Goal: Information Seeking & Learning: Learn about a topic

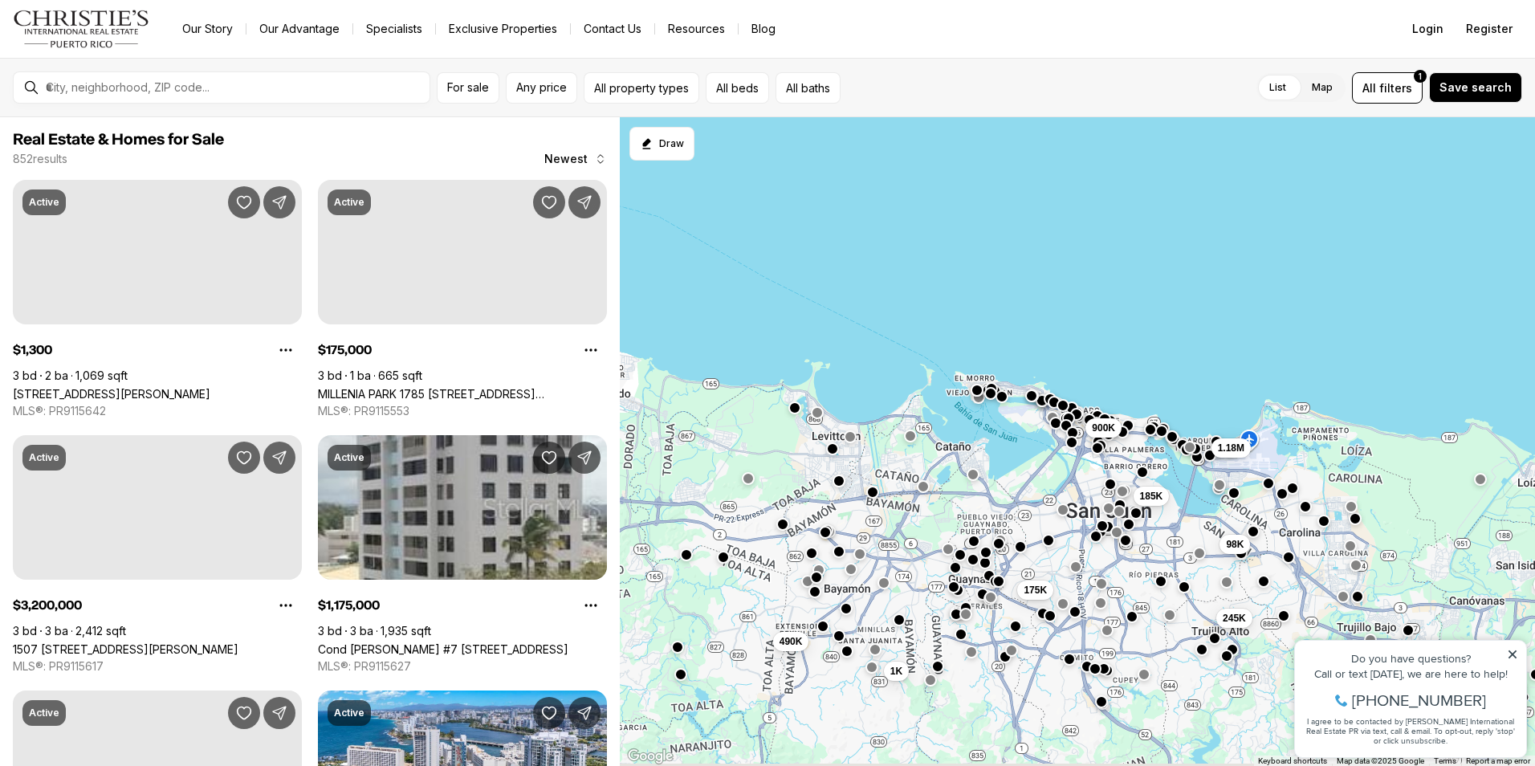
drag, startPoint x: 861, startPoint y: 404, endPoint x: 901, endPoint y: 381, distance: 46.0
click at [901, 381] on div "185K 98K 245K 900K 1.18M 175K 39K 1K 490K" at bounding box center [1077, 441] width 915 height 649
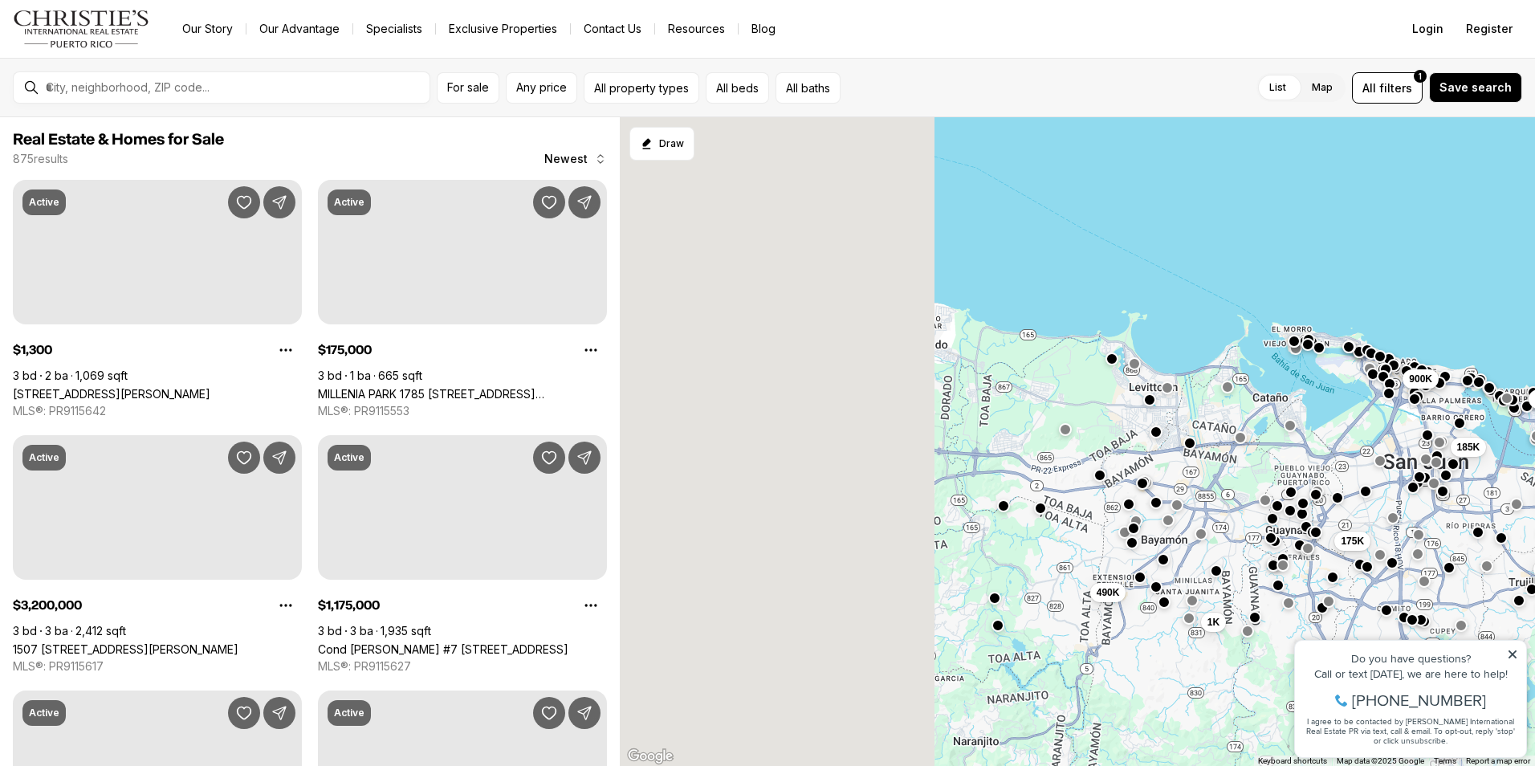
drag, startPoint x: 792, startPoint y: 353, endPoint x: 975, endPoint y: 310, distance: 188.9
click at [1109, 302] on div "185K 98K 245K 900K 1.18M 175K 39K 1K 490K" at bounding box center [1077, 441] width 915 height 649
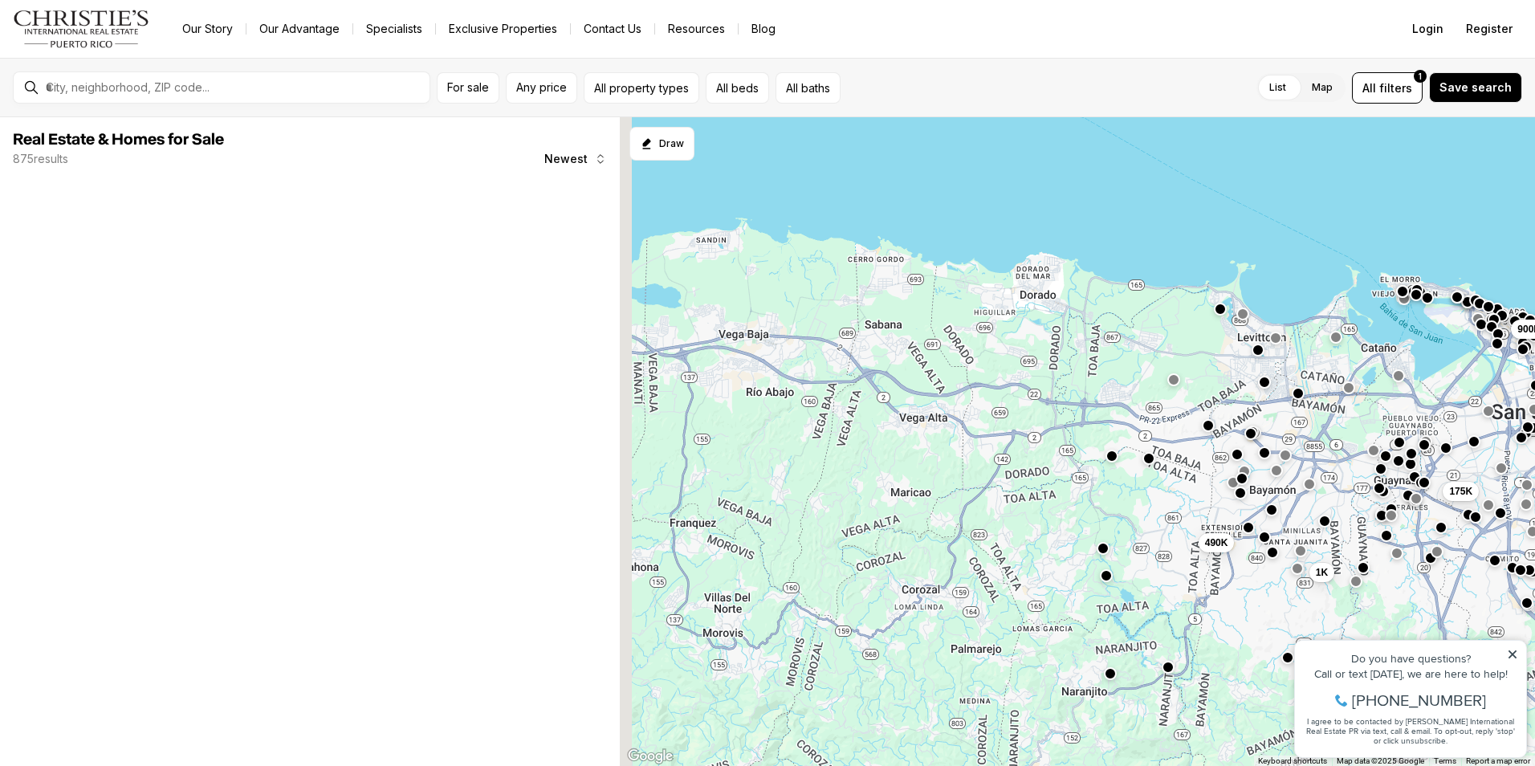
drag, startPoint x: 780, startPoint y: 277, endPoint x: 904, endPoint y: 238, distance: 129.5
click at [898, 227] on div "185K 98K 245K 900K 1.18M 175K 1K 490K" at bounding box center [1077, 441] width 915 height 649
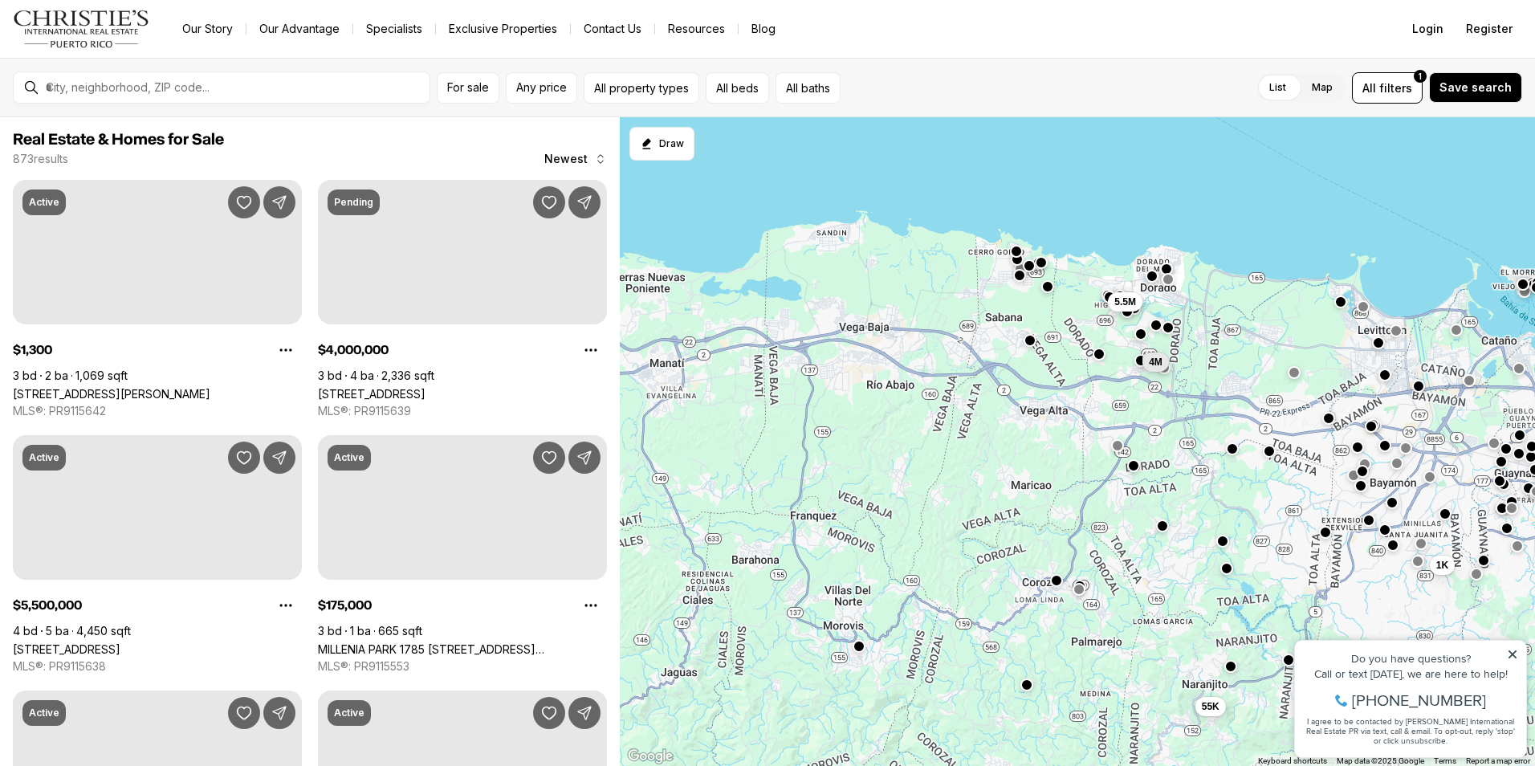
drag, startPoint x: 801, startPoint y: 372, endPoint x: 923, endPoint y: 364, distance: 122.2
click at [923, 364] on div "900K 175K 1K 55K 5.5M 4M" at bounding box center [1077, 441] width 915 height 649
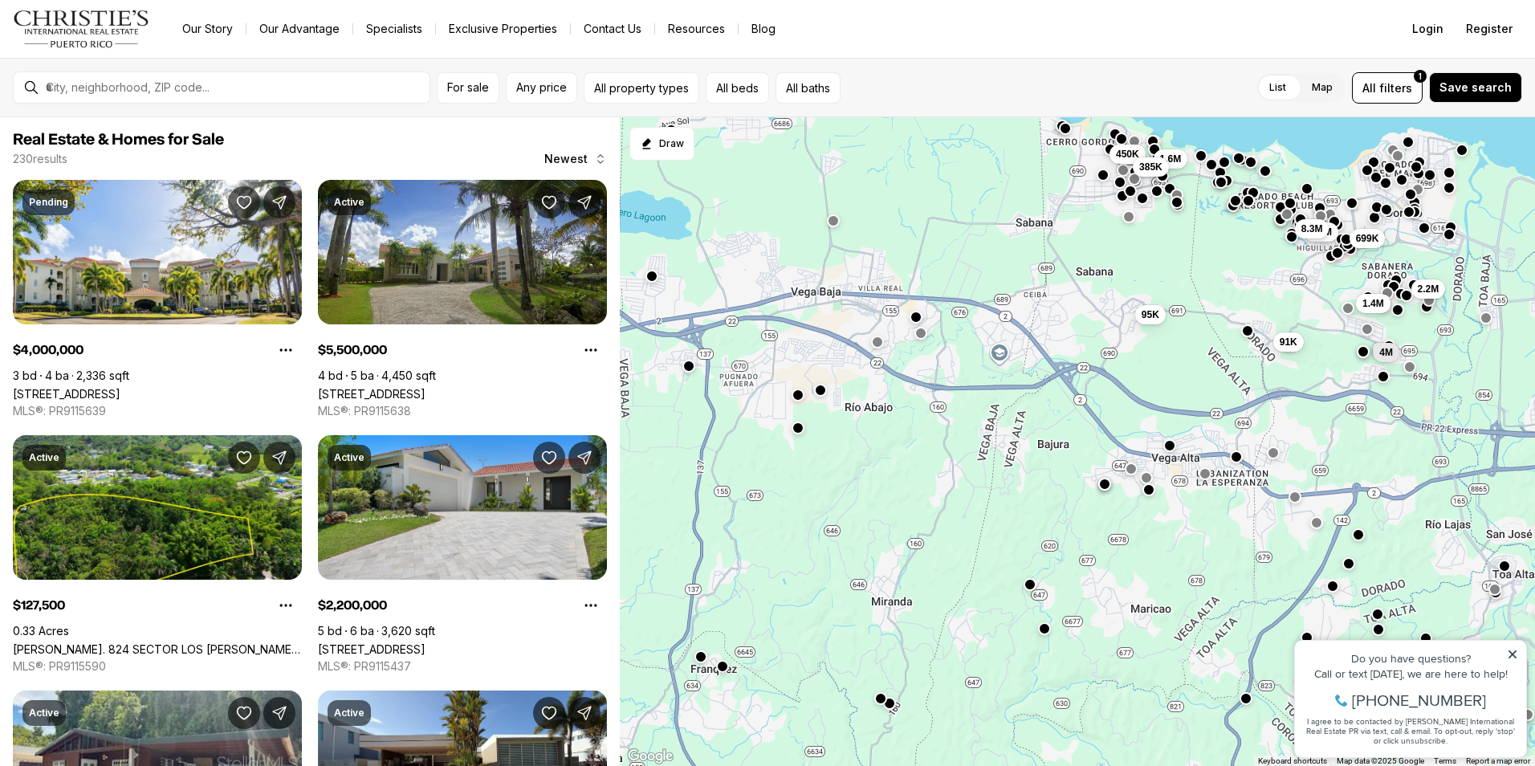
click at [918, 325] on div "128K 450K 1.6M 385K 2.2M 91K 699K 1.4M 5.5M 8.3M 95K 4M" at bounding box center [1077, 441] width 915 height 649
click at [917, 317] on button "button" at bounding box center [916, 315] width 13 height 13
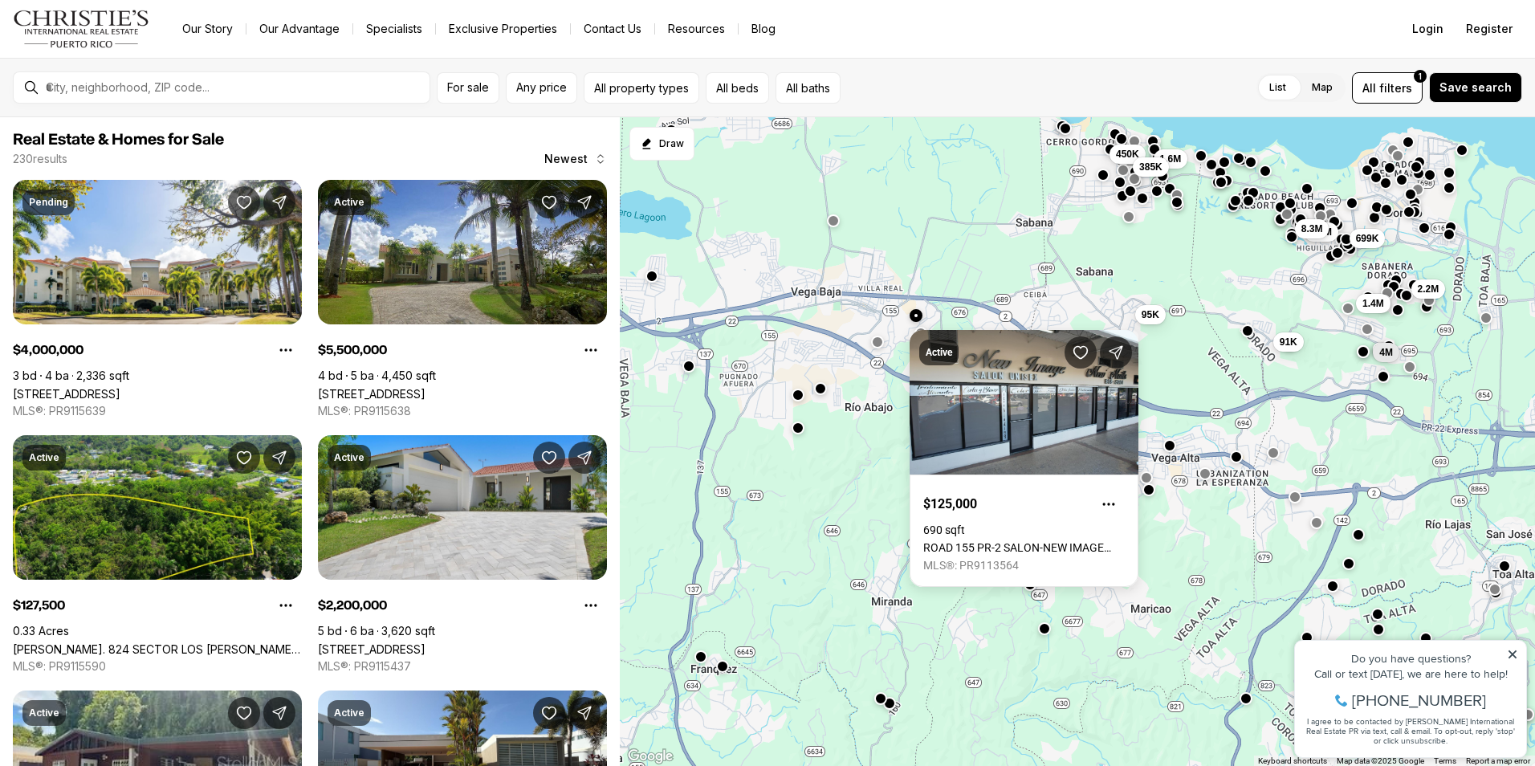
click at [820, 393] on button "button" at bounding box center [820, 387] width 13 height 13
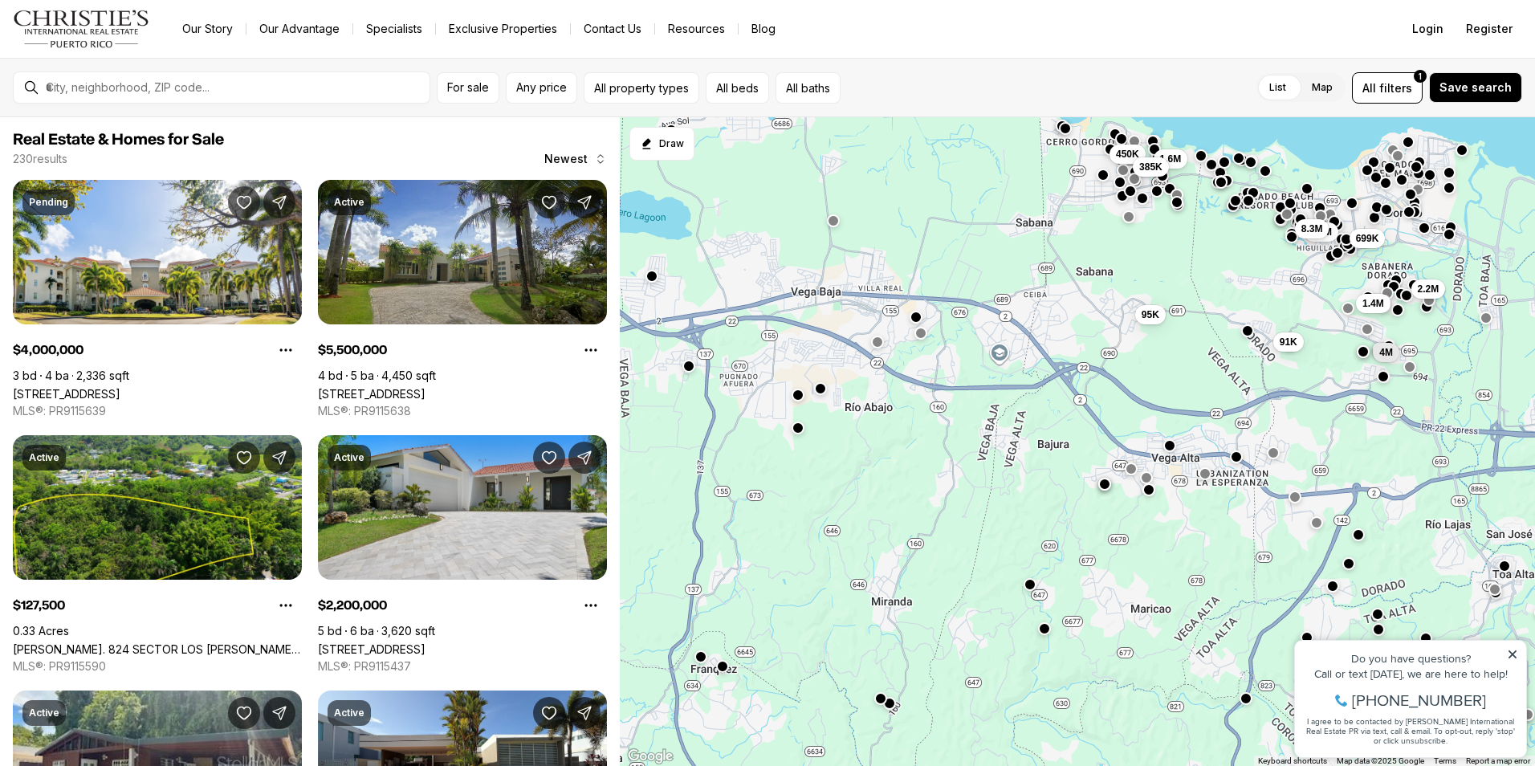
click at [820, 386] on button "button" at bounding box center [820, 387] width 13 height 13
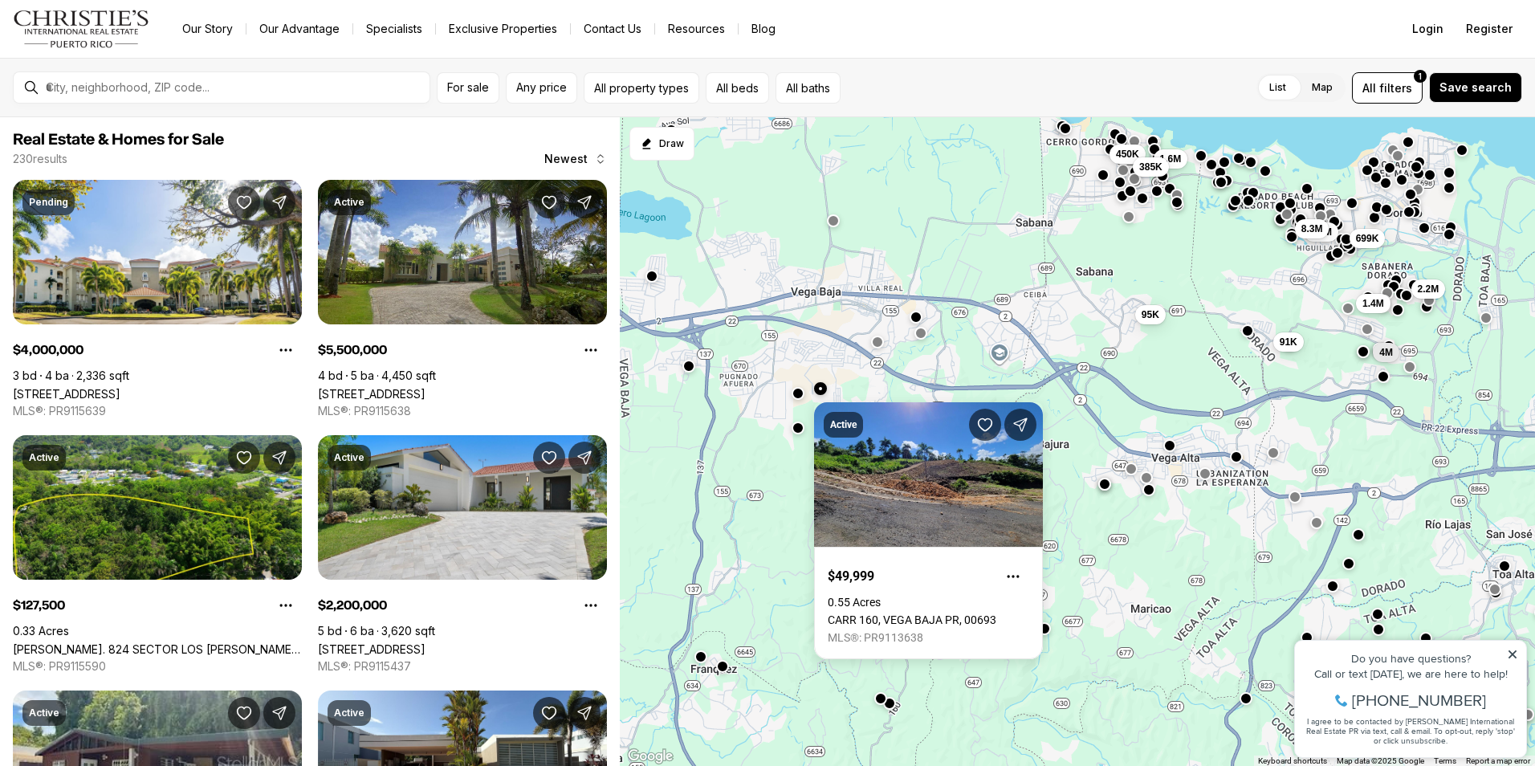
click at [802, 396] on button "button" at bounding box center [798, 392] width 13 height 13
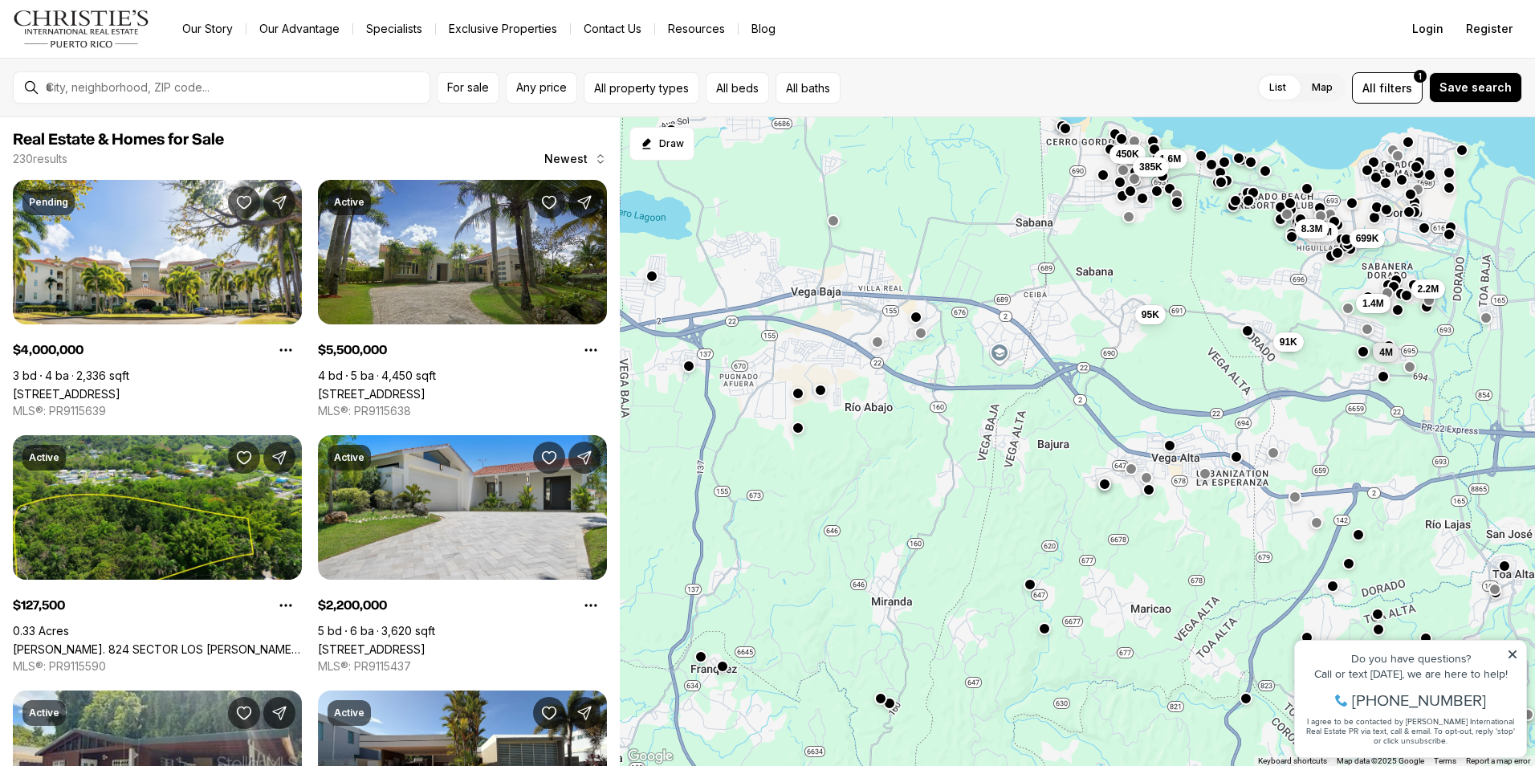
click at [800, 393] on button "button" at bounding box center [798, 392] width 13 height 13
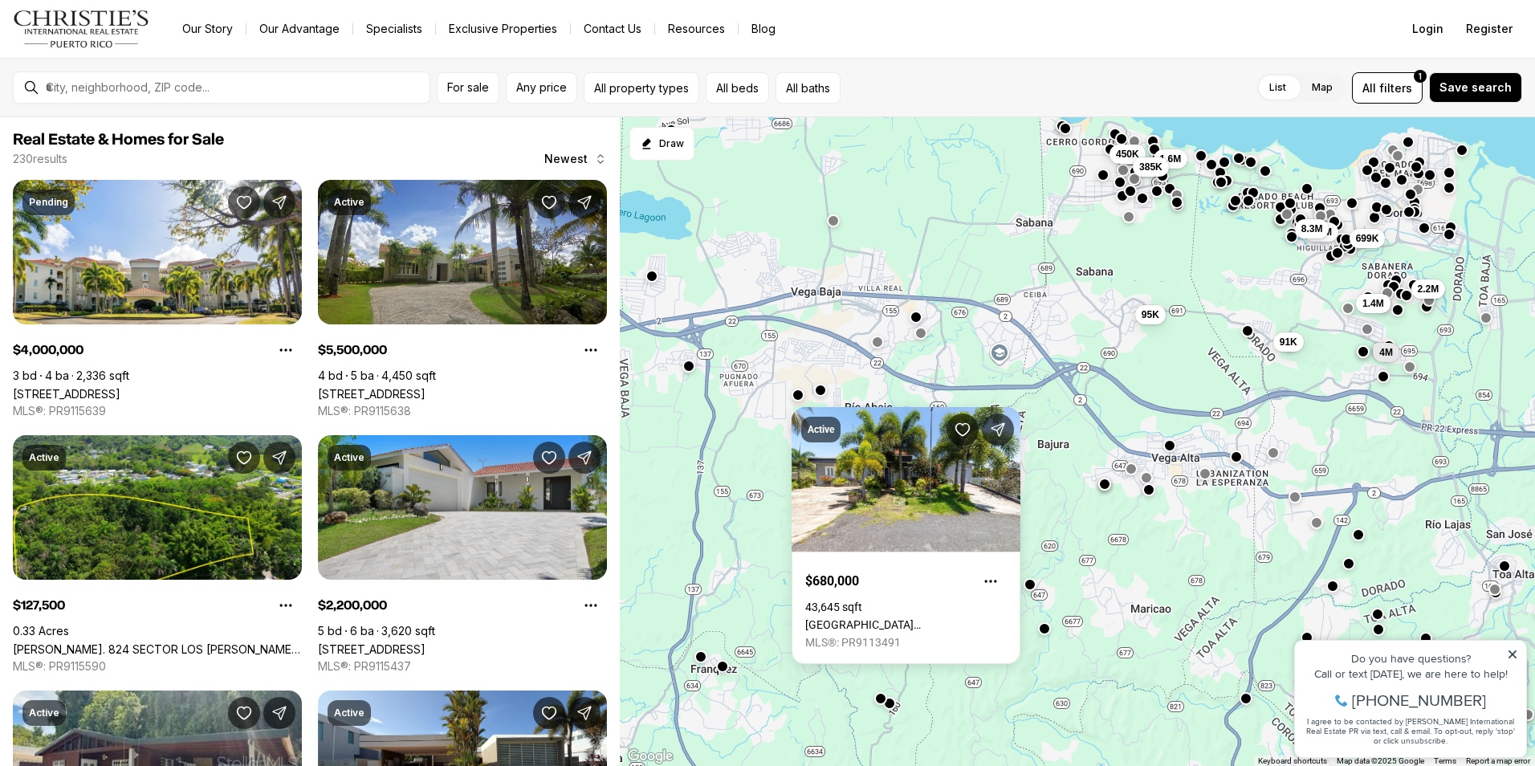
click at [769, 440] on div "128K 450K 1.6M 385K 2.2M 91K 699K 1.4M 5.5M 8.3M 95K 4M" at bounding box center [1077, 441] width 915 height 649
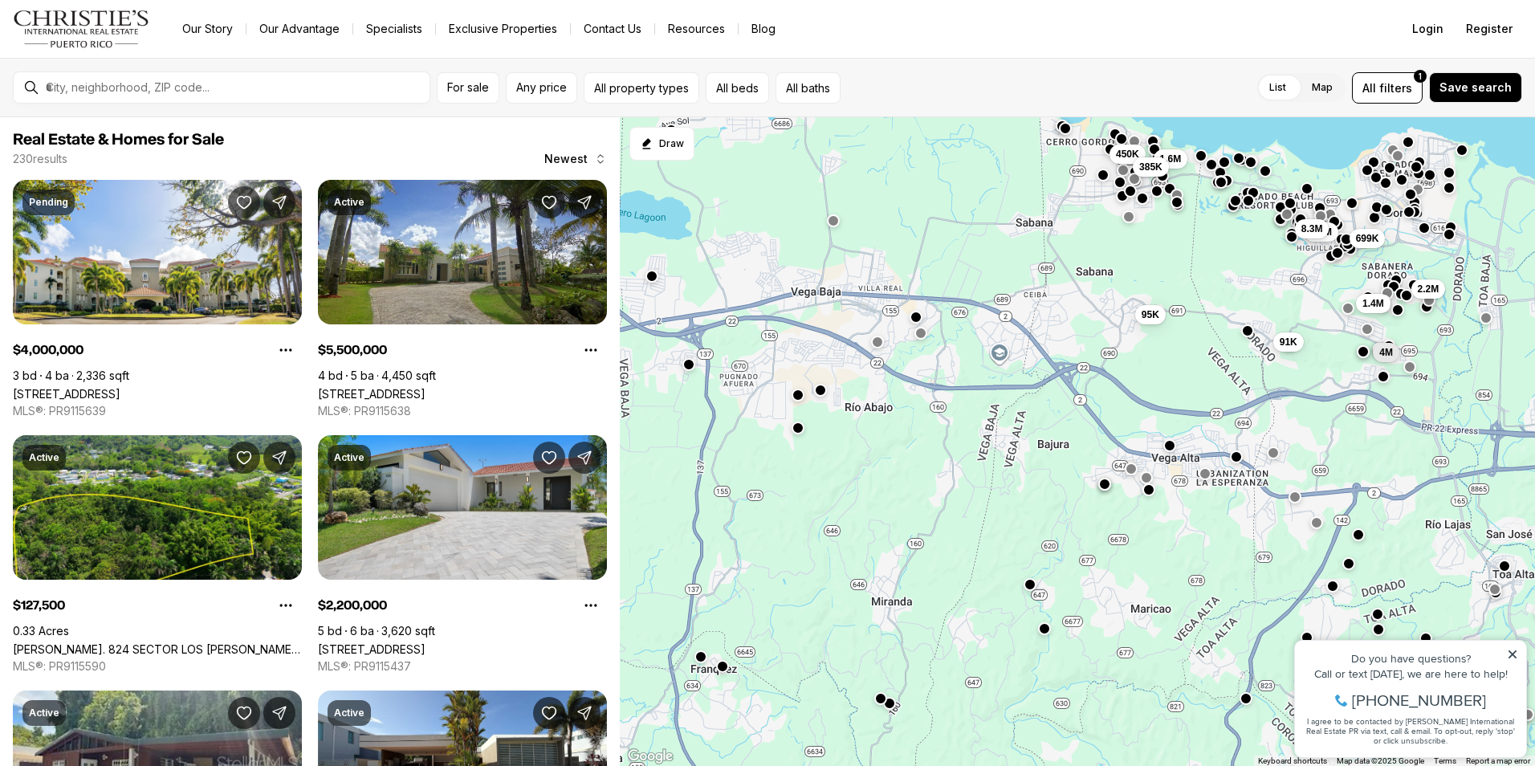
click at [691, 370] on button "button" at bounding box center [688, 363] width 13 height 13
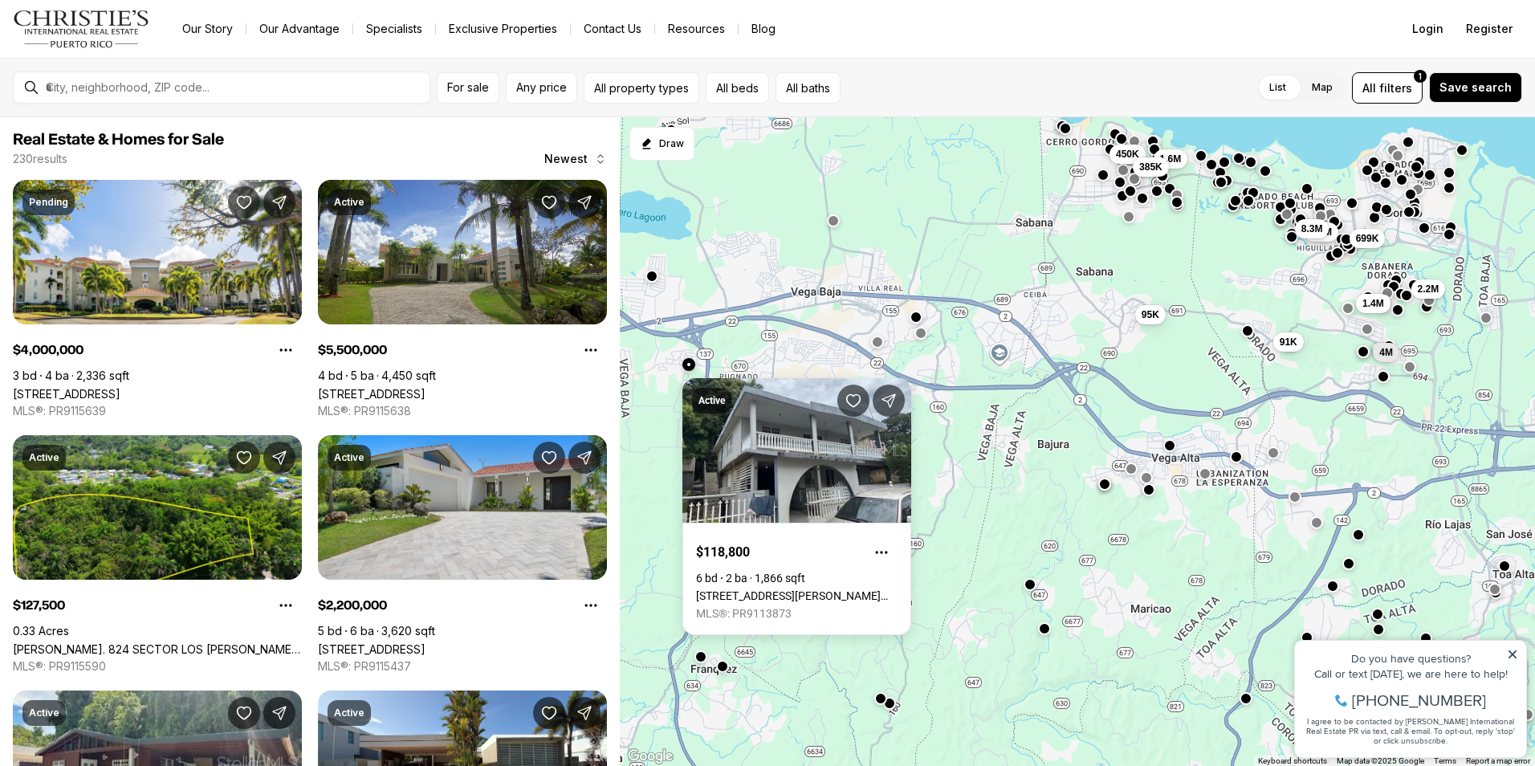
click at [951, 478] on div "128K 450K 1.6M 385K 2.2M 91K 699K 1.4M 5.5M 8.3M 95K 4M" at bounding box center [1077, 441] width 915 height 649
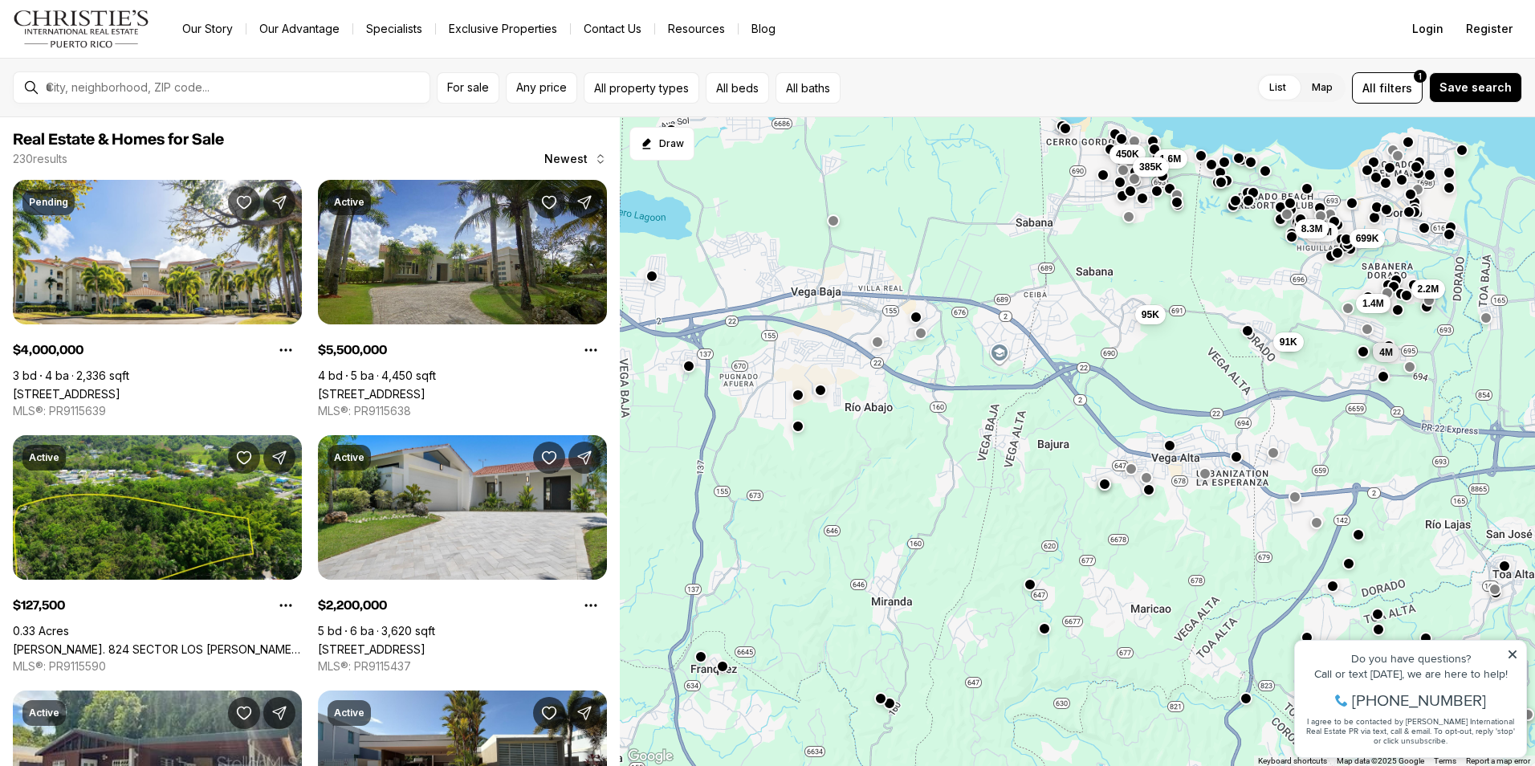
click at [796, 431] on button "button" at bounding box center [798, 425] width 13 height 13
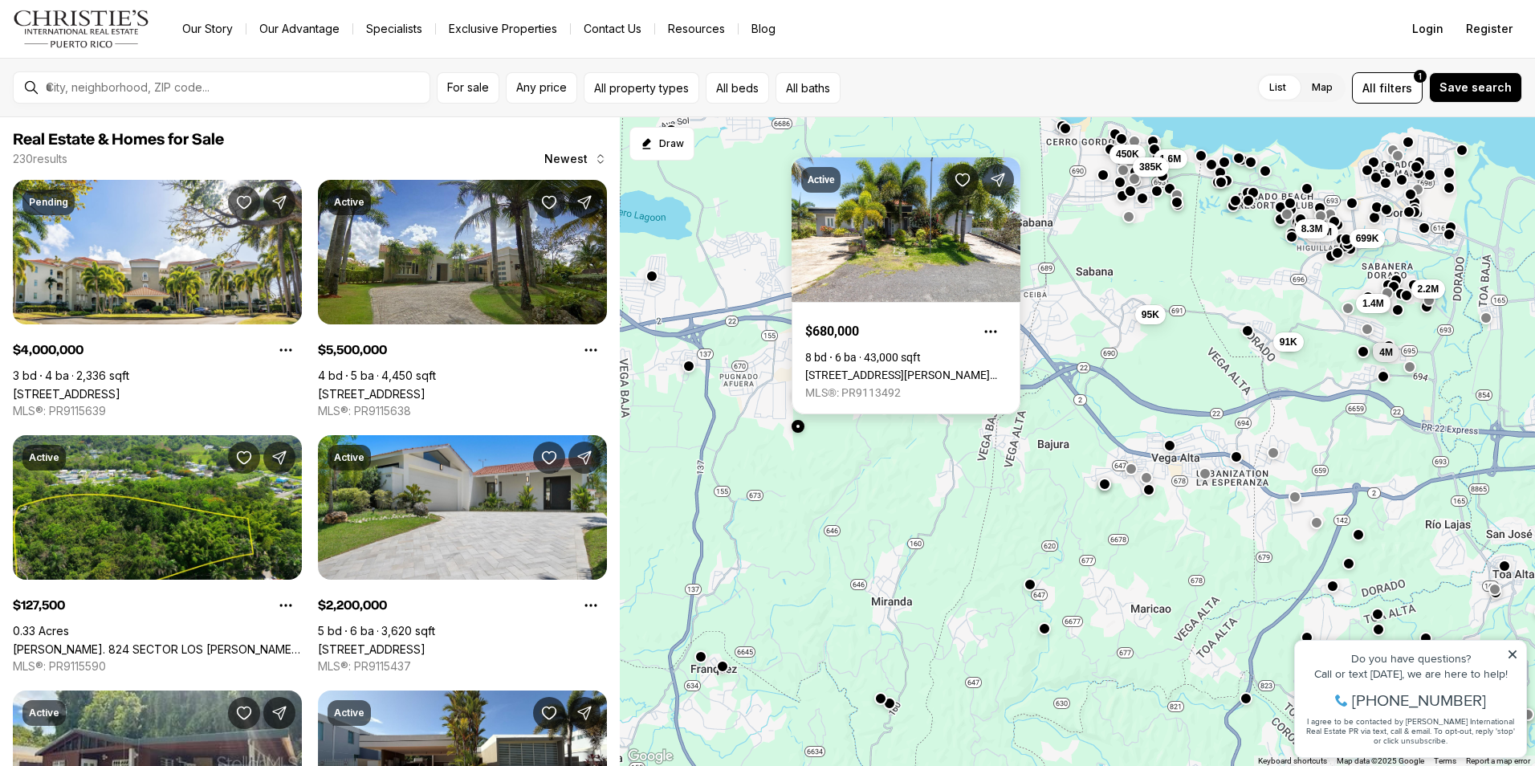
click at [871, 368] on link "[STREET_ADDRESS][PERSON_NAME][PERSON_NAME]" at bounding box center [905, 374] width 201 height 13
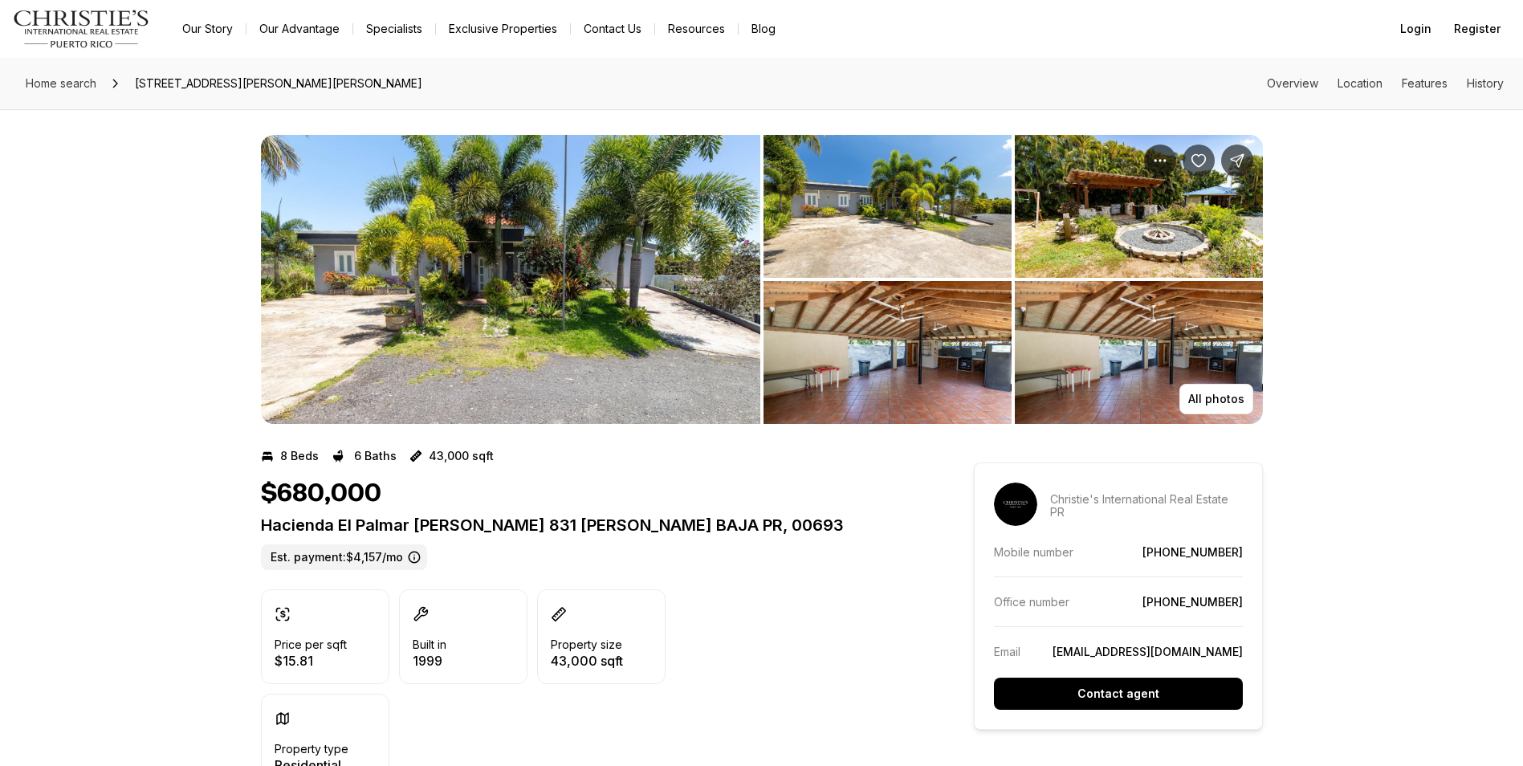
click at [559, 331] on img "View image gallery" at bounding box center [510, 279] width 499 height 289
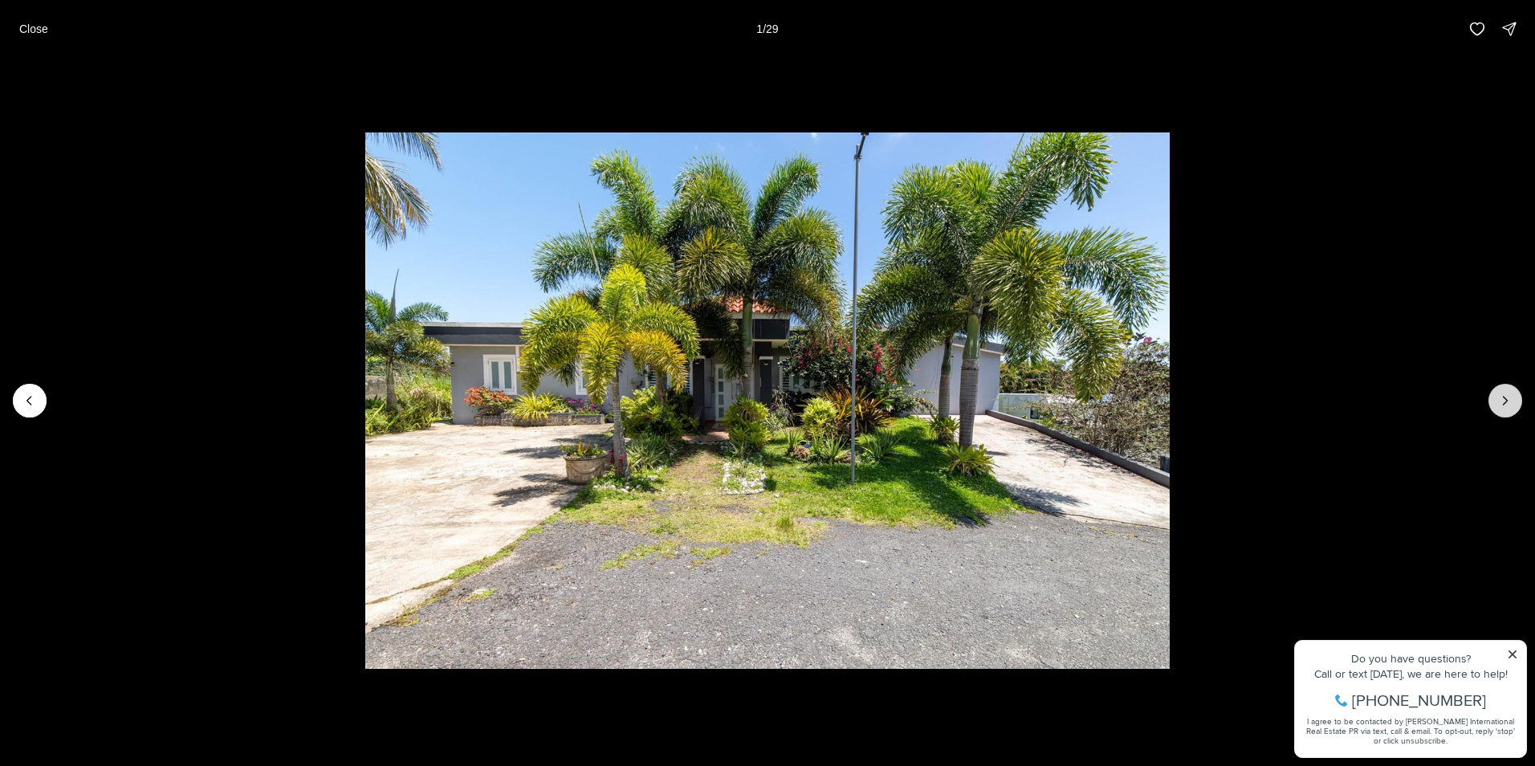
click at [1506, 407] on icon "Next slide" at bounding box center [1505, 401] width 16 height 16
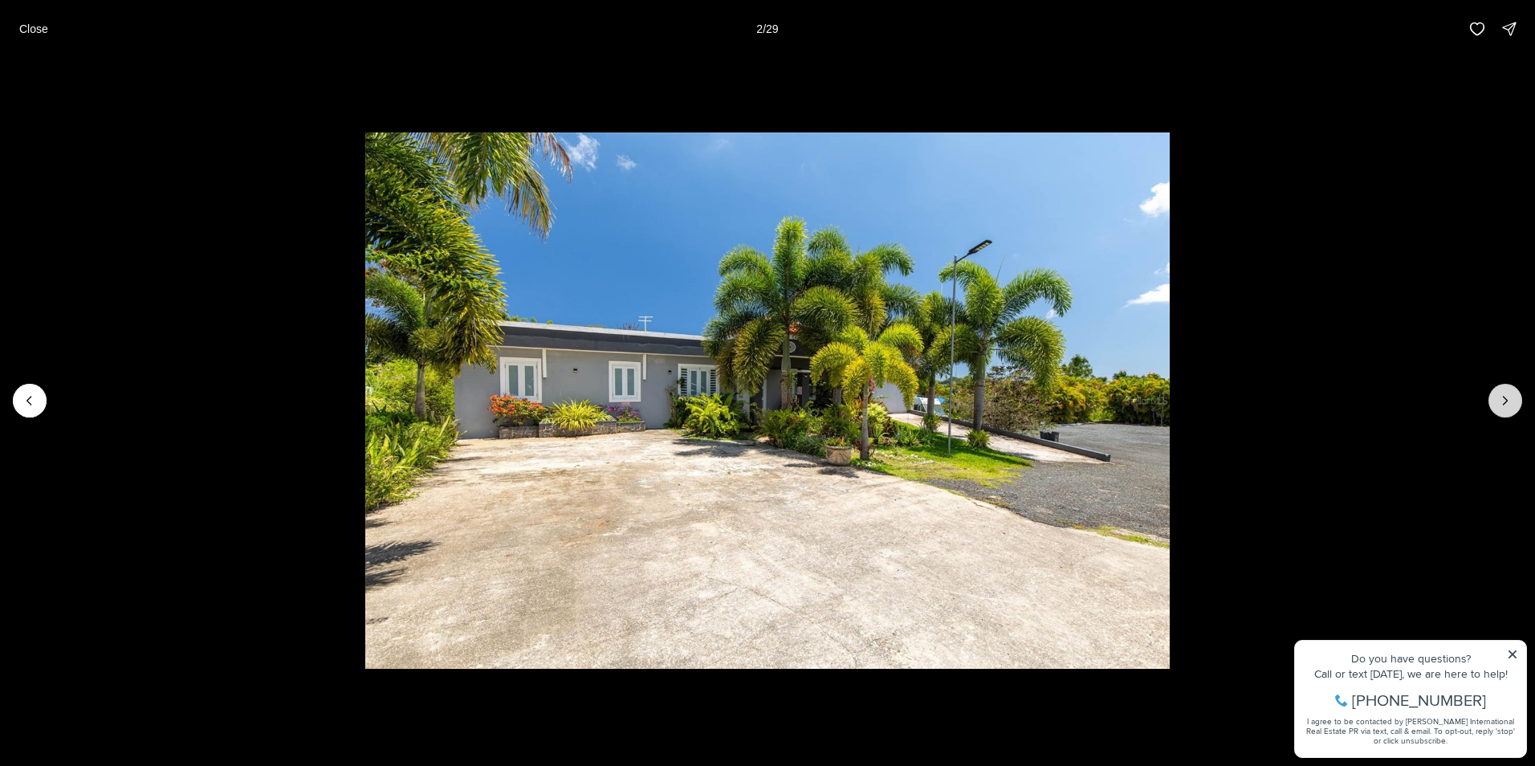
click at [1506, 407] on icon "Next slide" at bounding box center [1505, 401] width 16 height 16
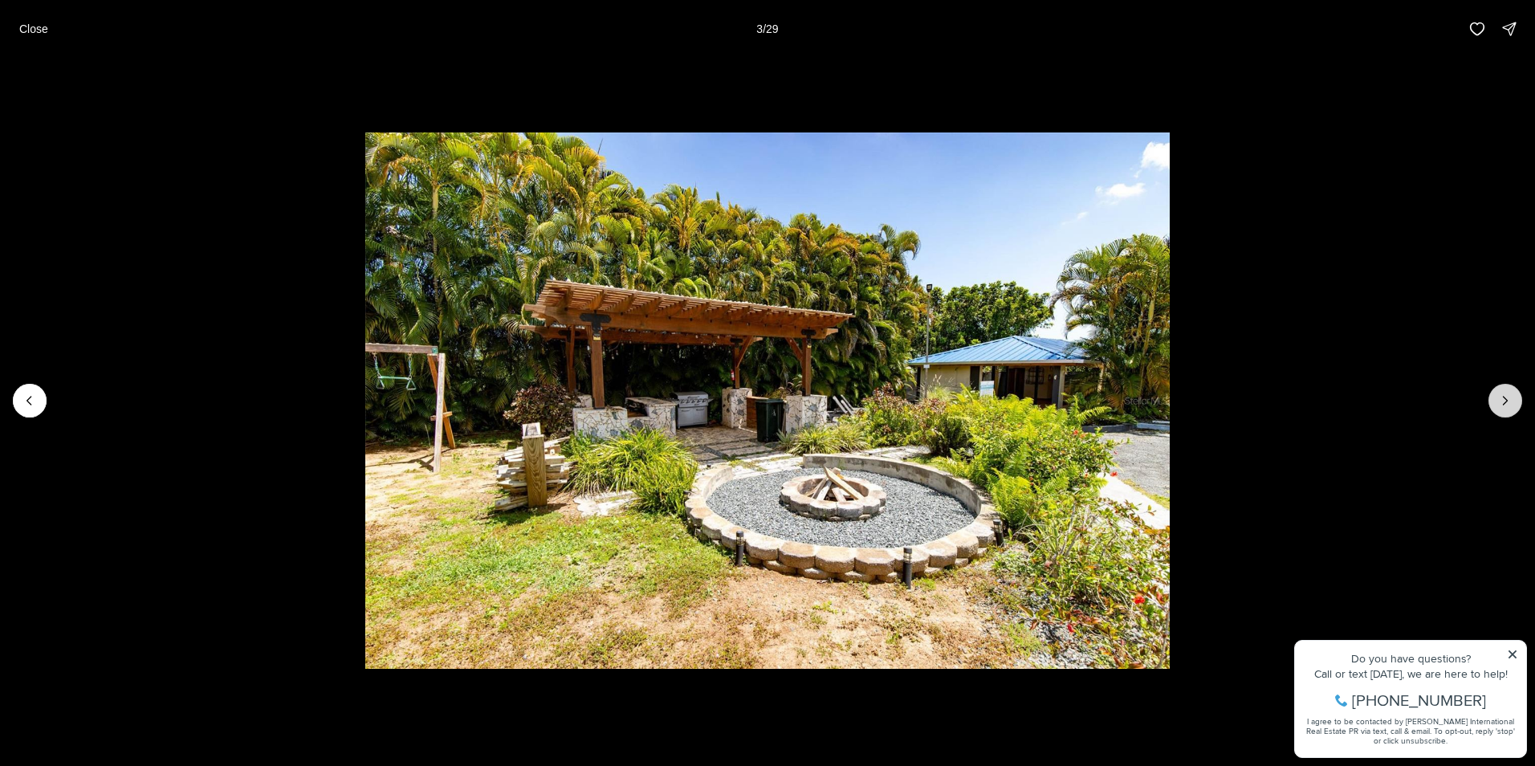
click at [1507, 407] on icon "Next slide" at bounding box center [1505, 401] width 16 height 16
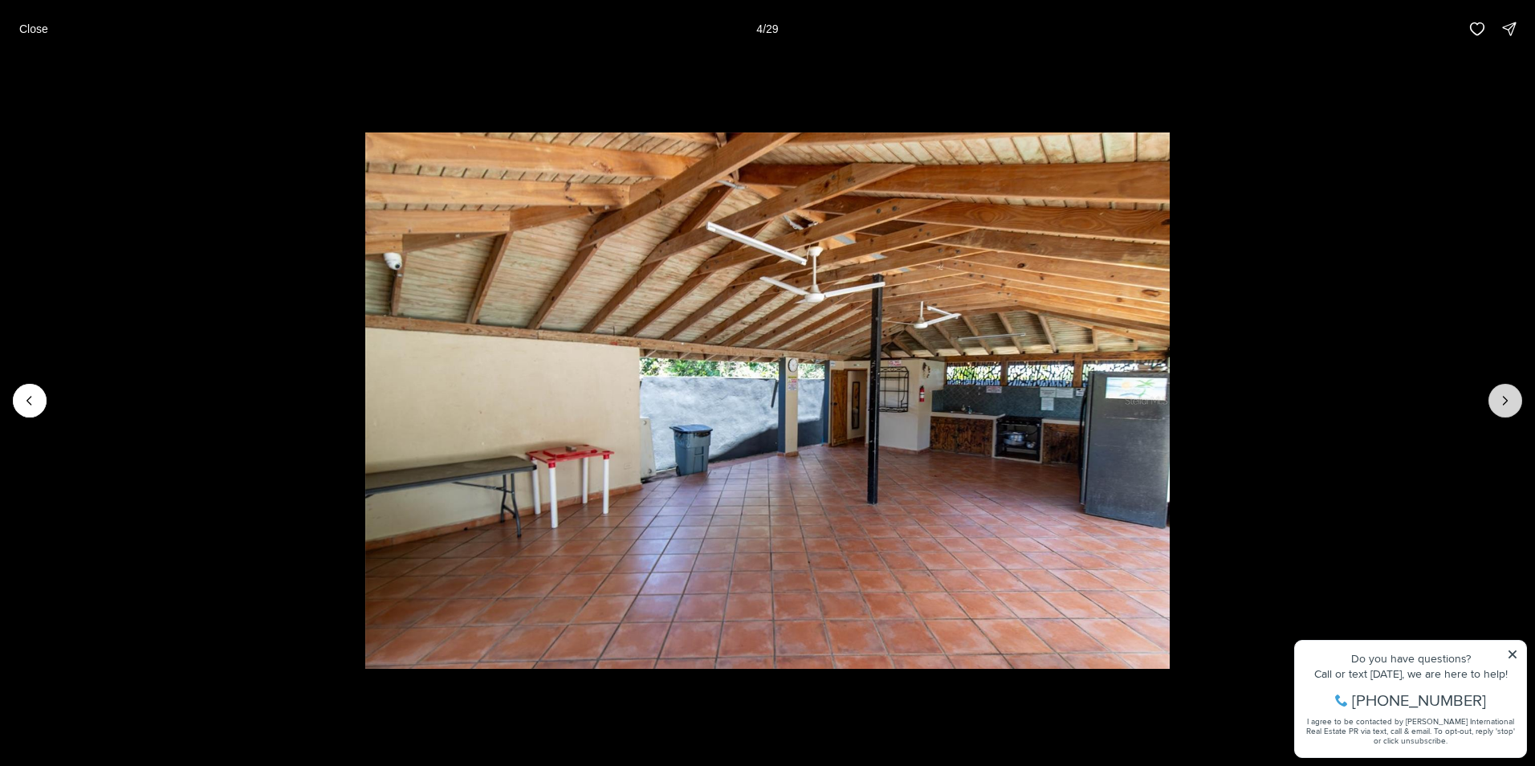
click at [1507, 407] on icon "Next slide" at bounding box center [1505, 401] width 16 height 16
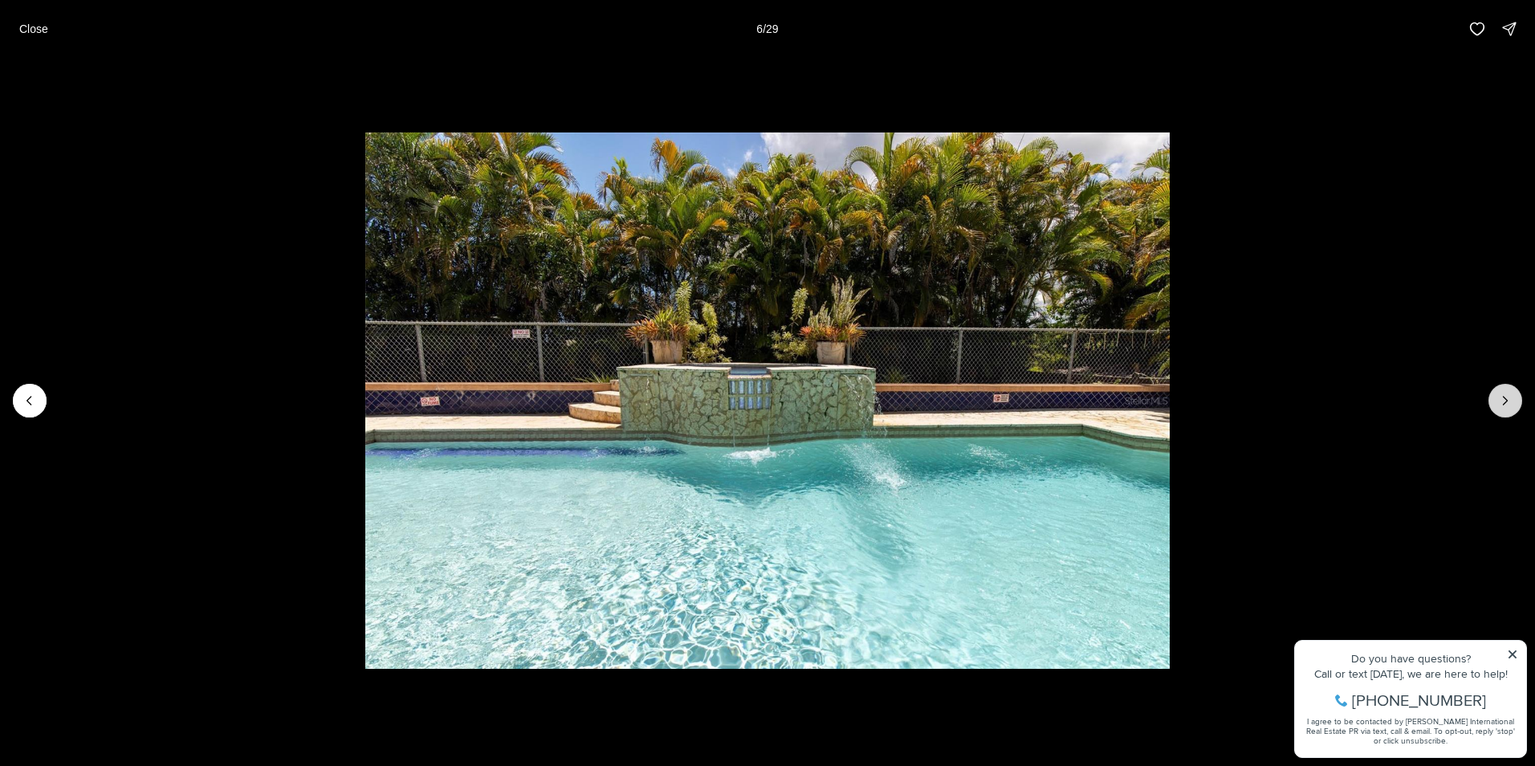
click at [1507, 407] on icon "Next slide" at bounding box center [1505, 401] width 16 height 16
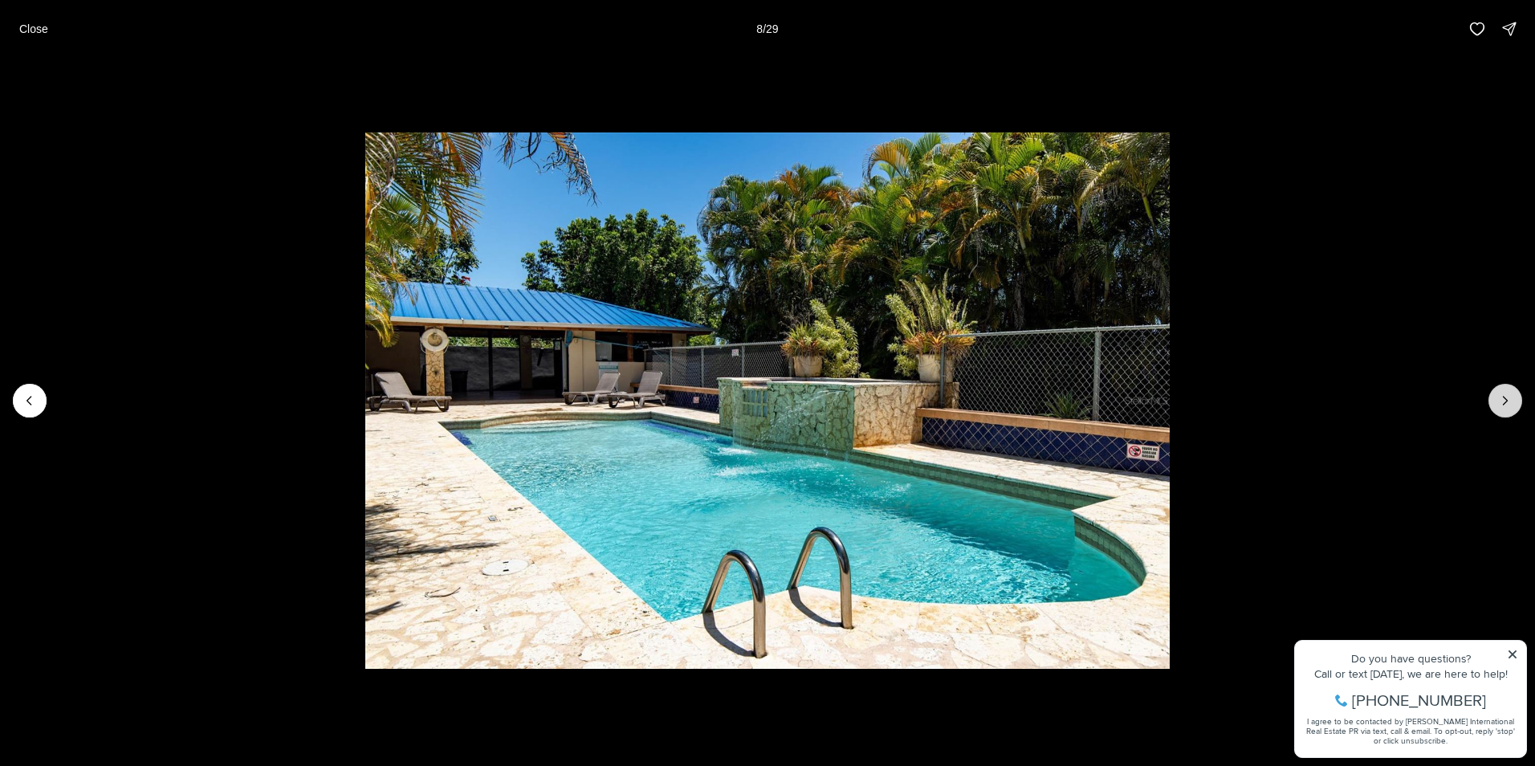
click at [1507, 407] on icon "Next slide" at bounding box center [1505, 401] width 16 height 16
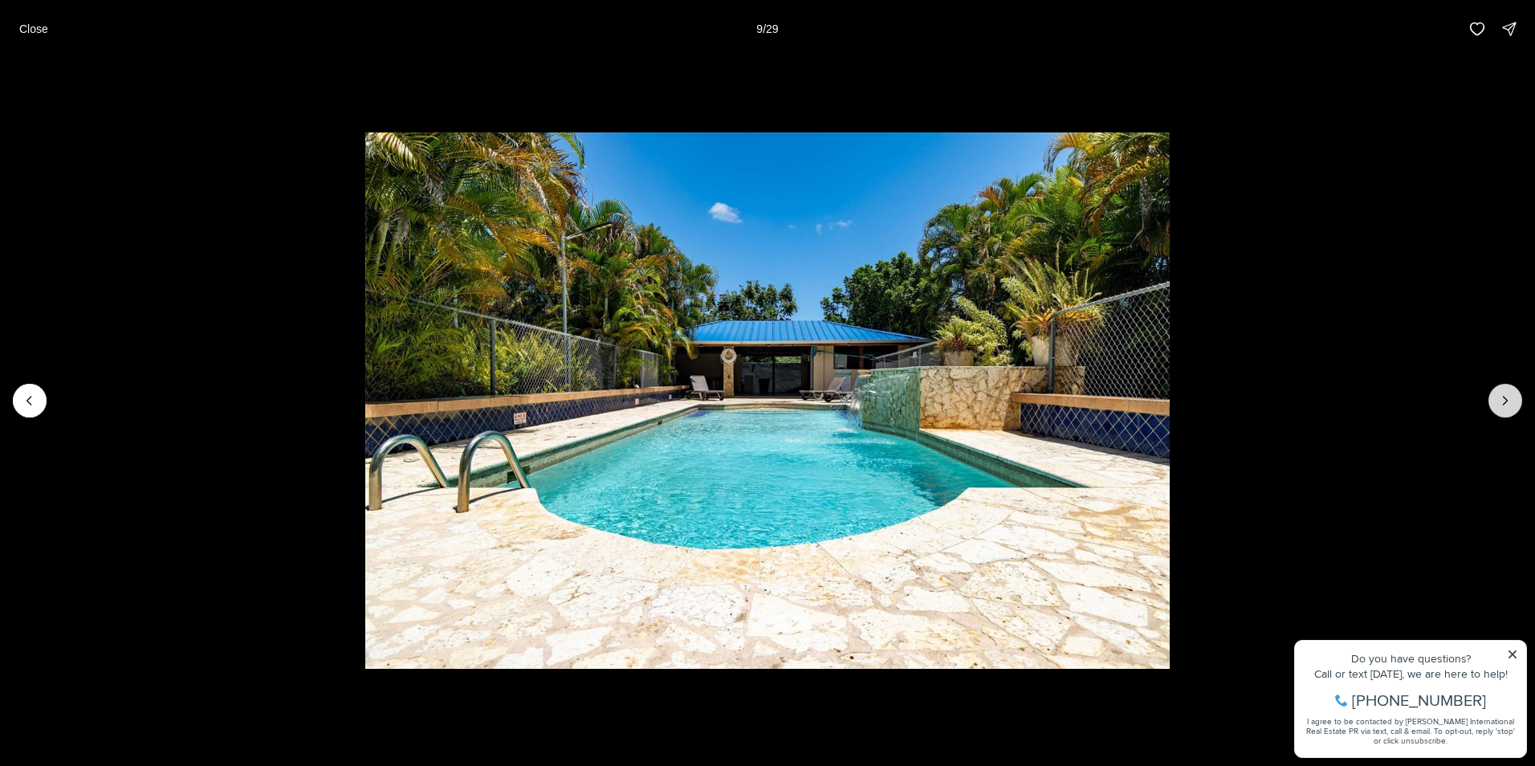
click at [1507, 407] on icon "Next slide" at bounding box center [1505, 401] width 16 height 16
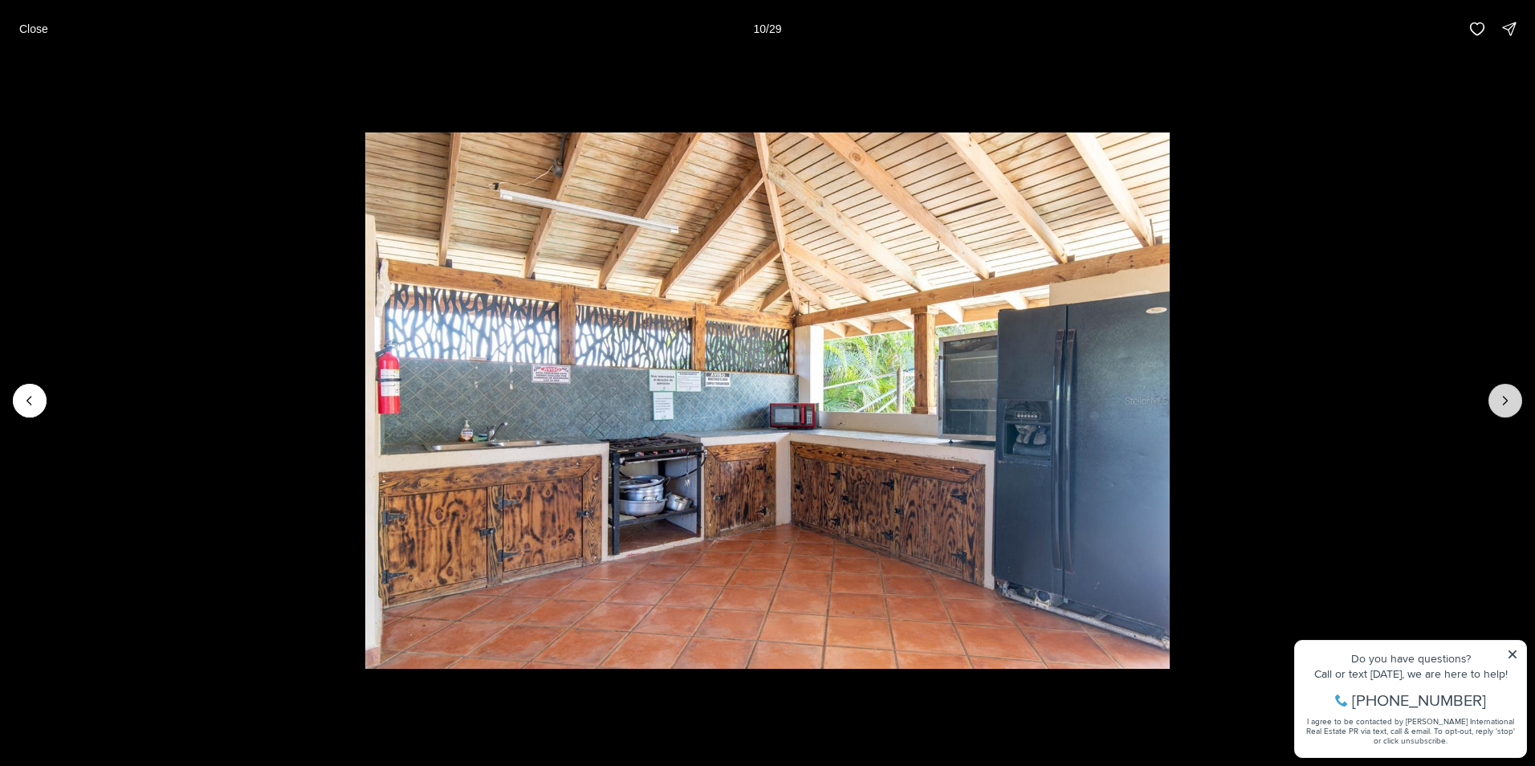
click at [1507, 407] on icon "Next slide" at bounding box center [1505, 401] width 16 height 16
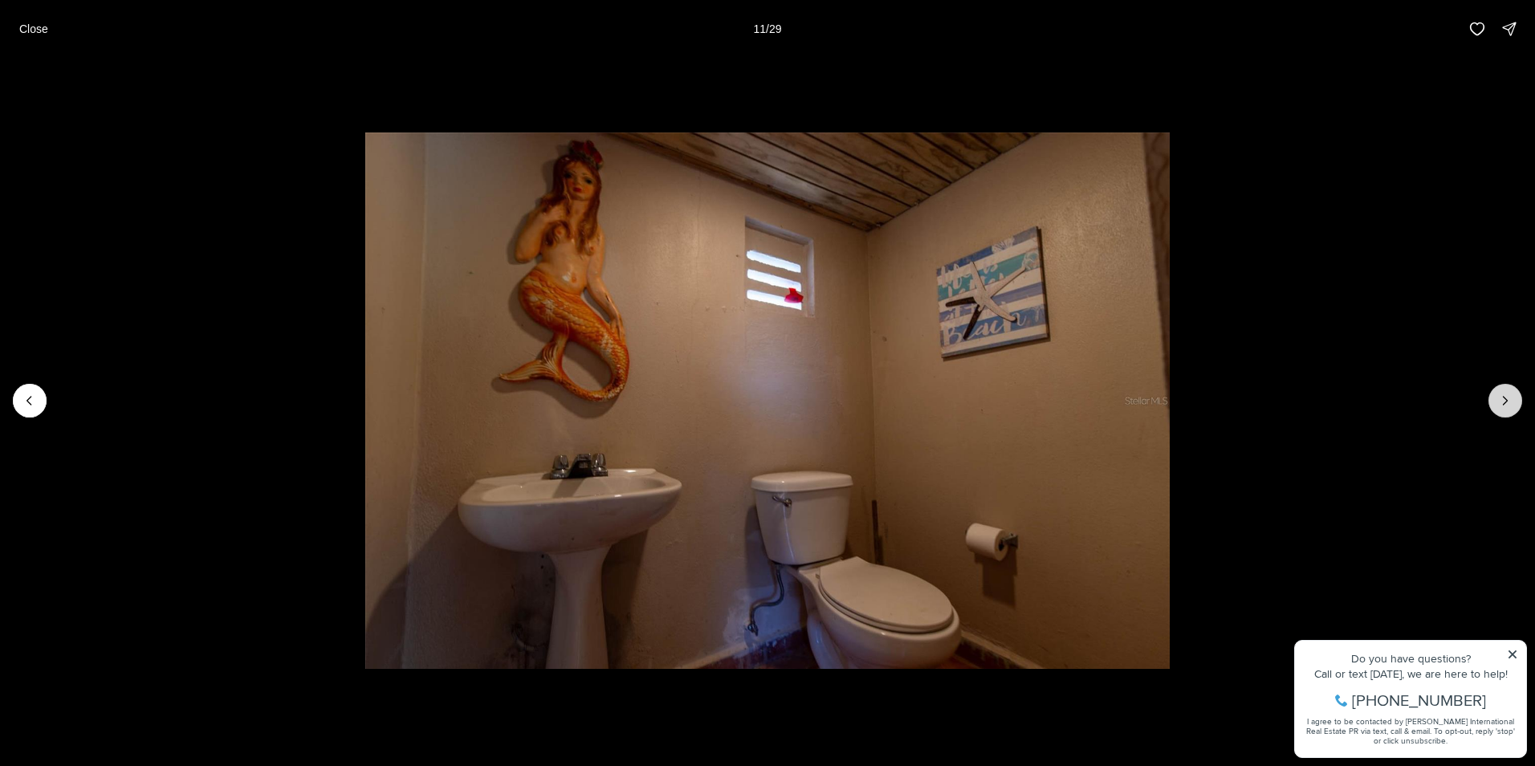
click at [1507, 407] on icon "Next slide" at bounding box center [1505, 401] width 16 height 16
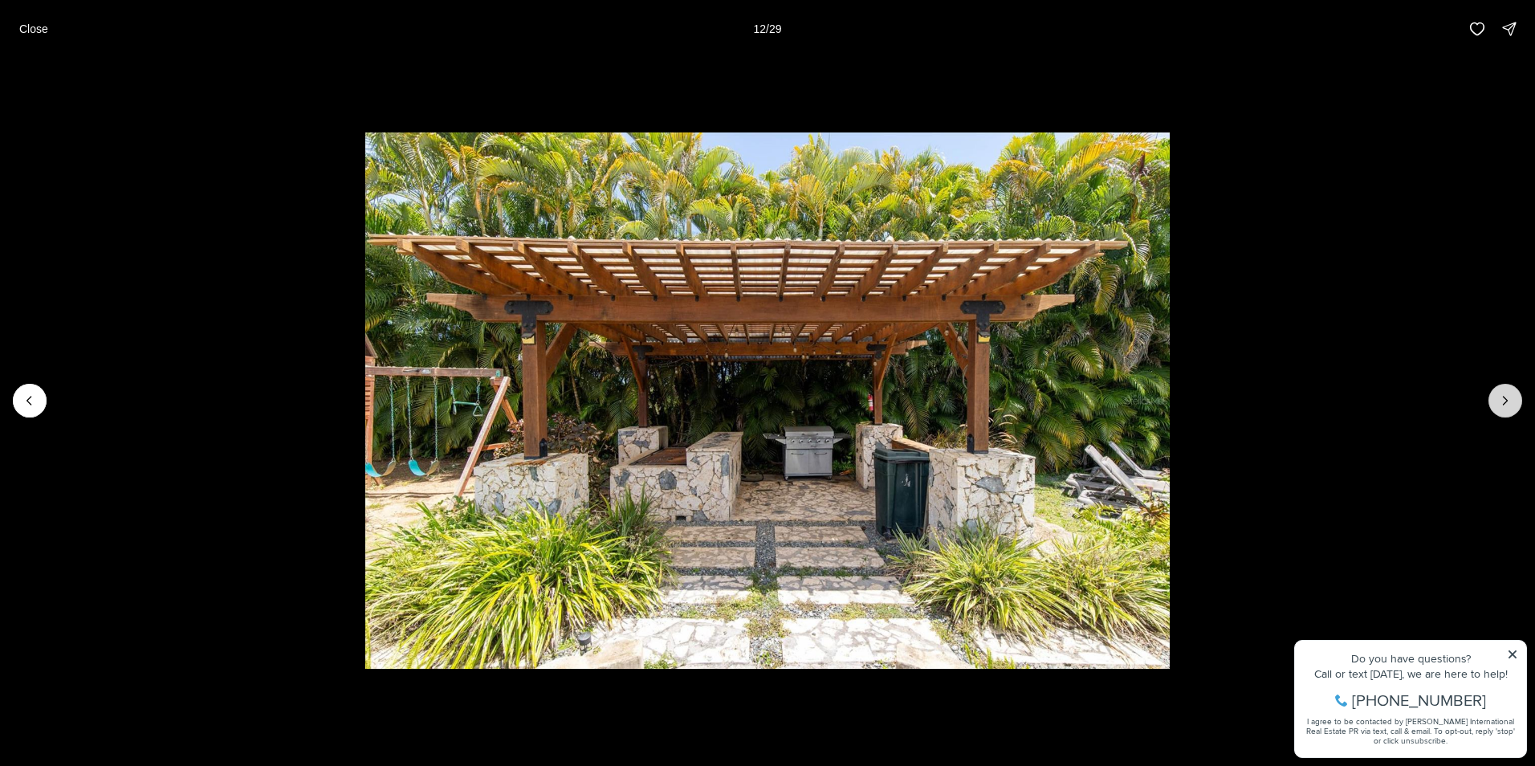
click at [1507, 407] on icon "Next slide" at bounding box center [1505, 401] width 16 height 16
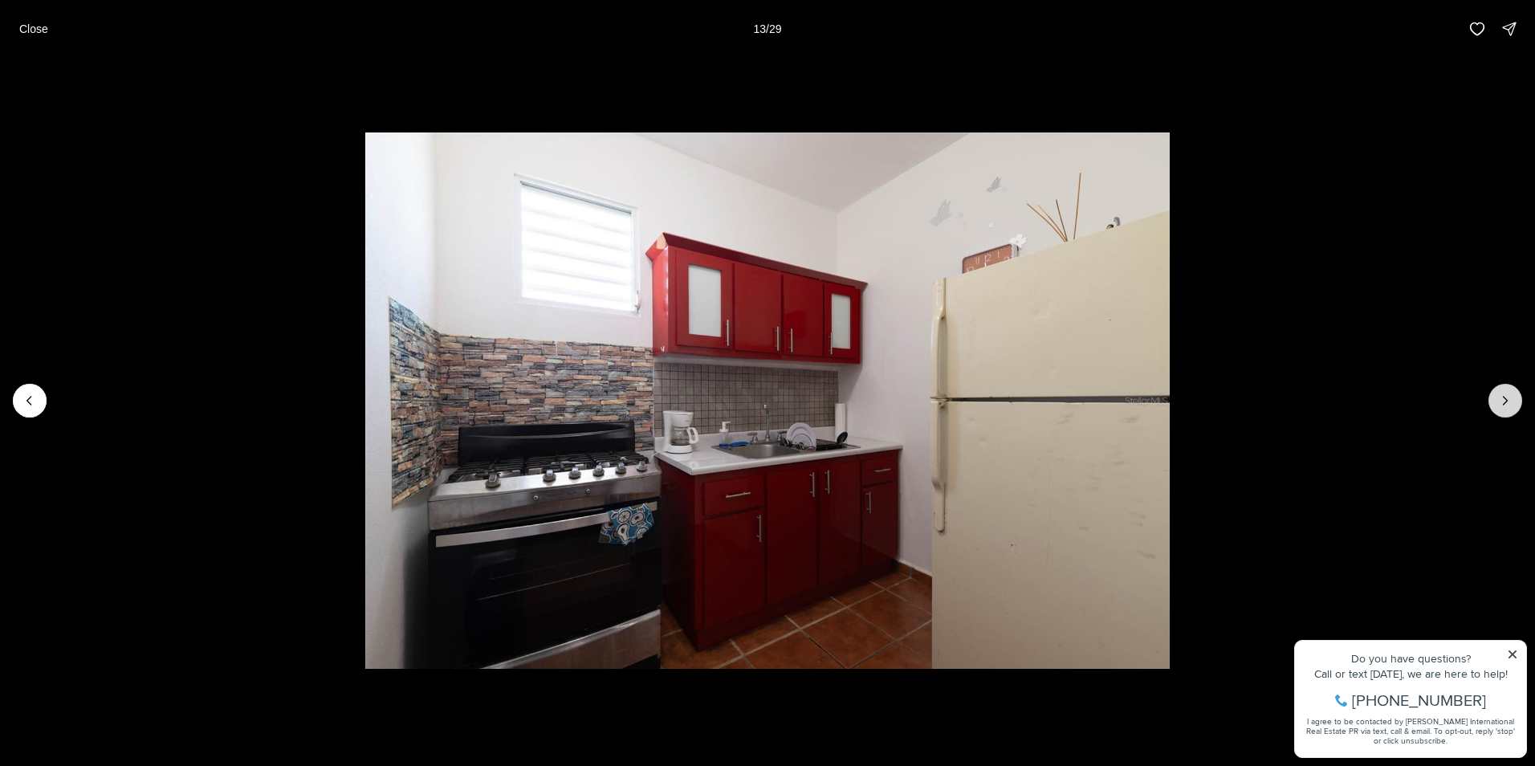
click at [1507, 407] on icon "Next slide" at bounding box center [1505, 401] width 16 height 16
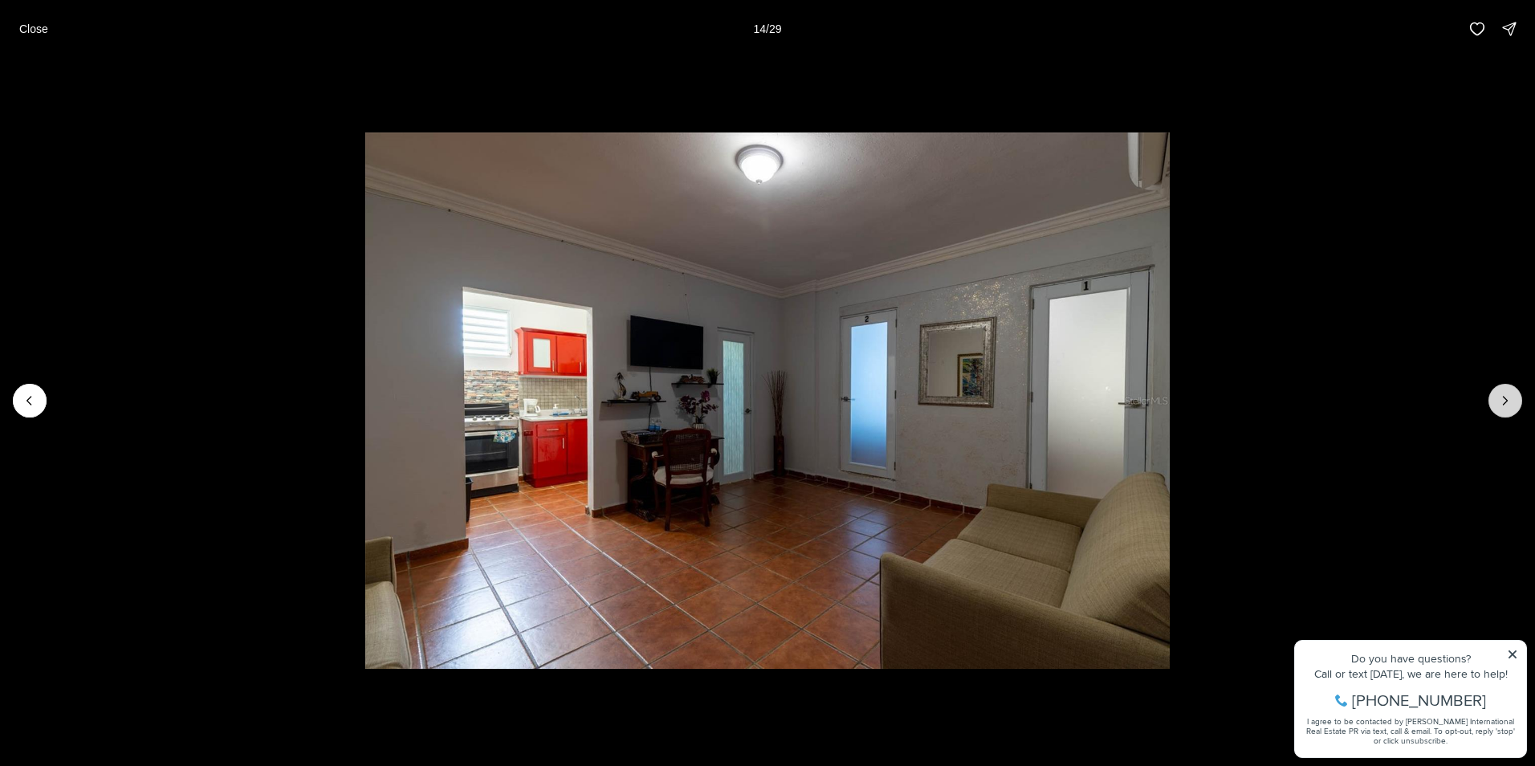
click at [1507, 407] on icon "Next slide" at bounding box center [1505, 401] width 16 height 16
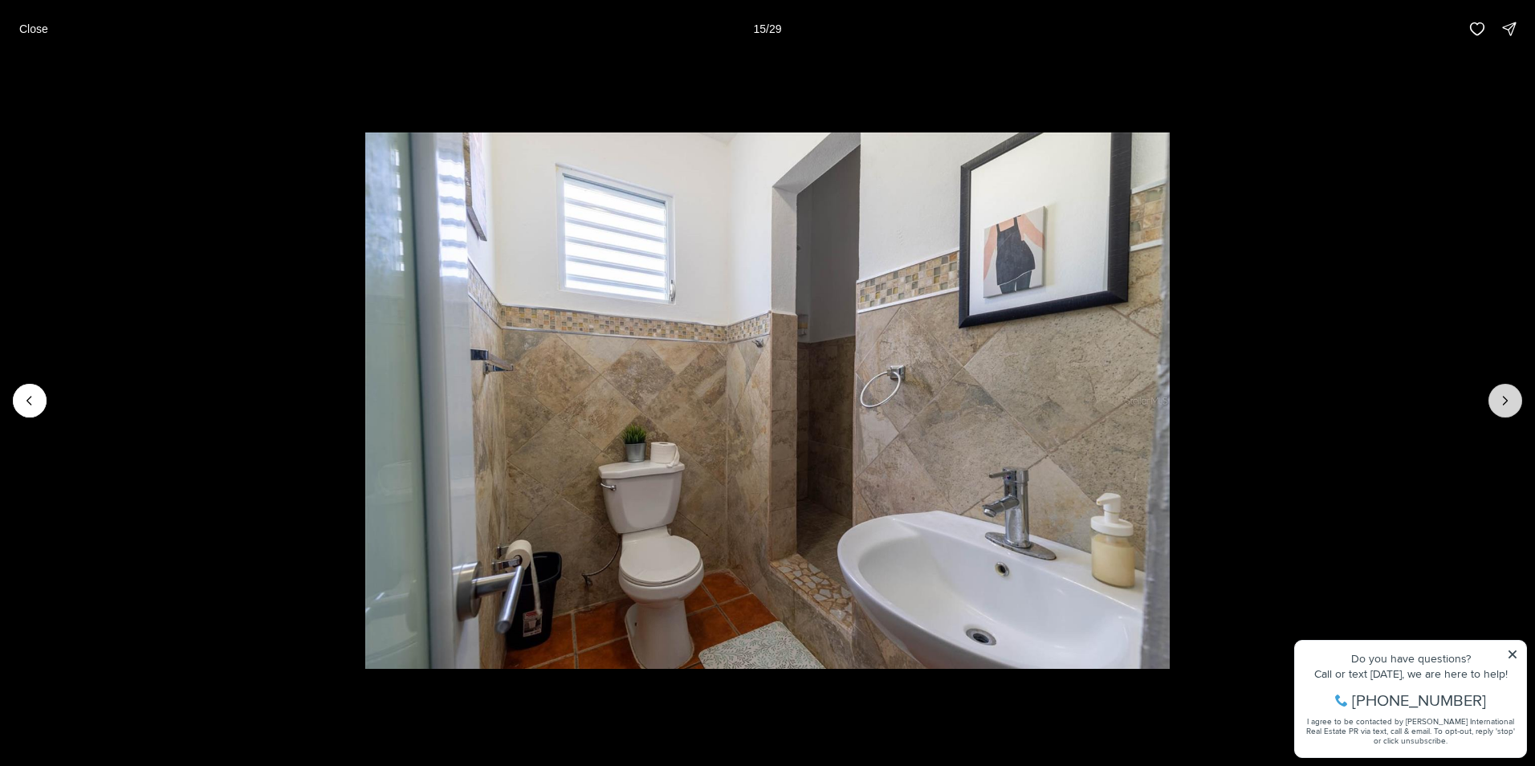
click at [1507, 407] on icon "Next slide" at bounding box center [1505, 401] width 16 height 16
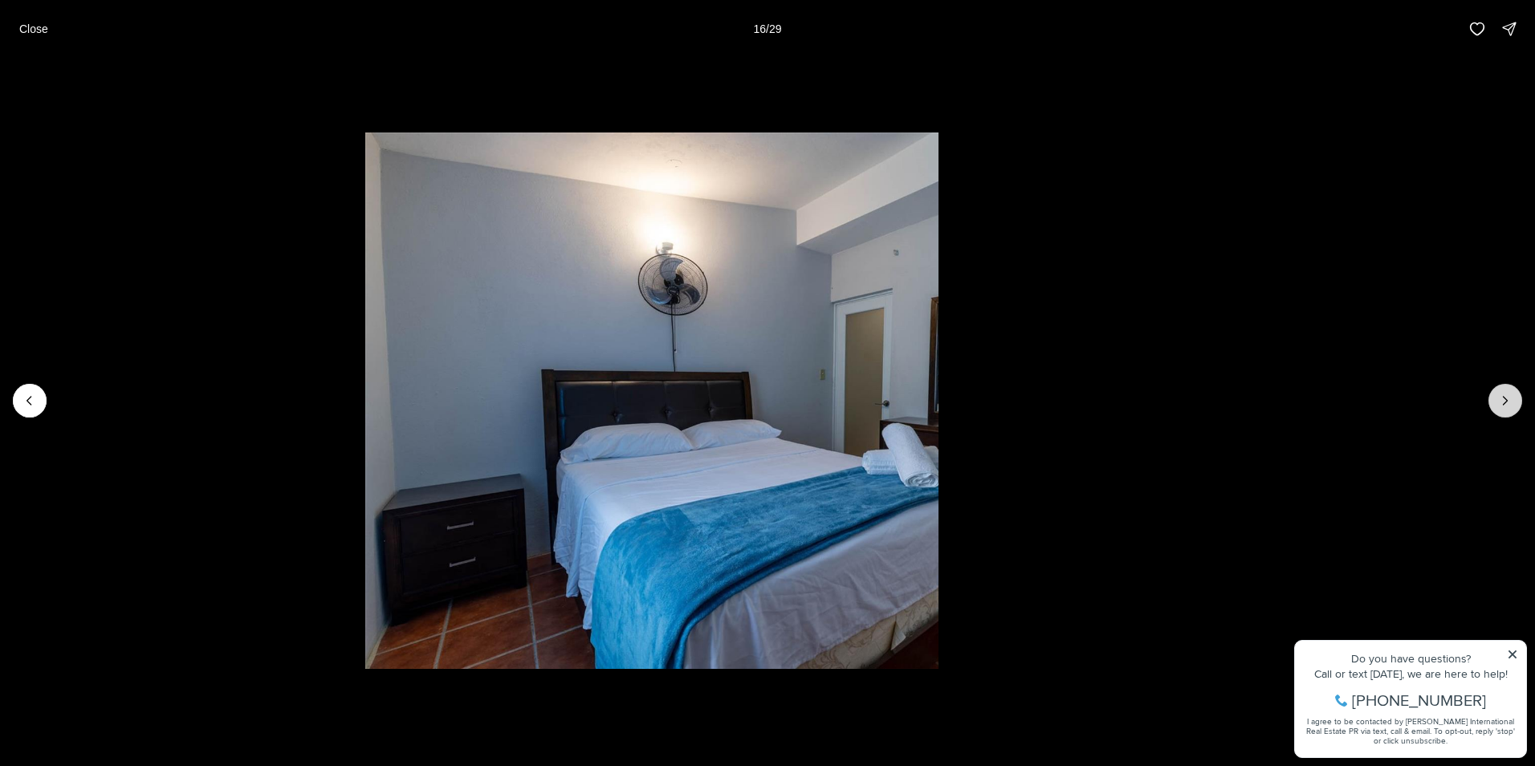
click at [1507, 407] on icon "Next slide" at bounding box center [1505, 401] width 16 height 16
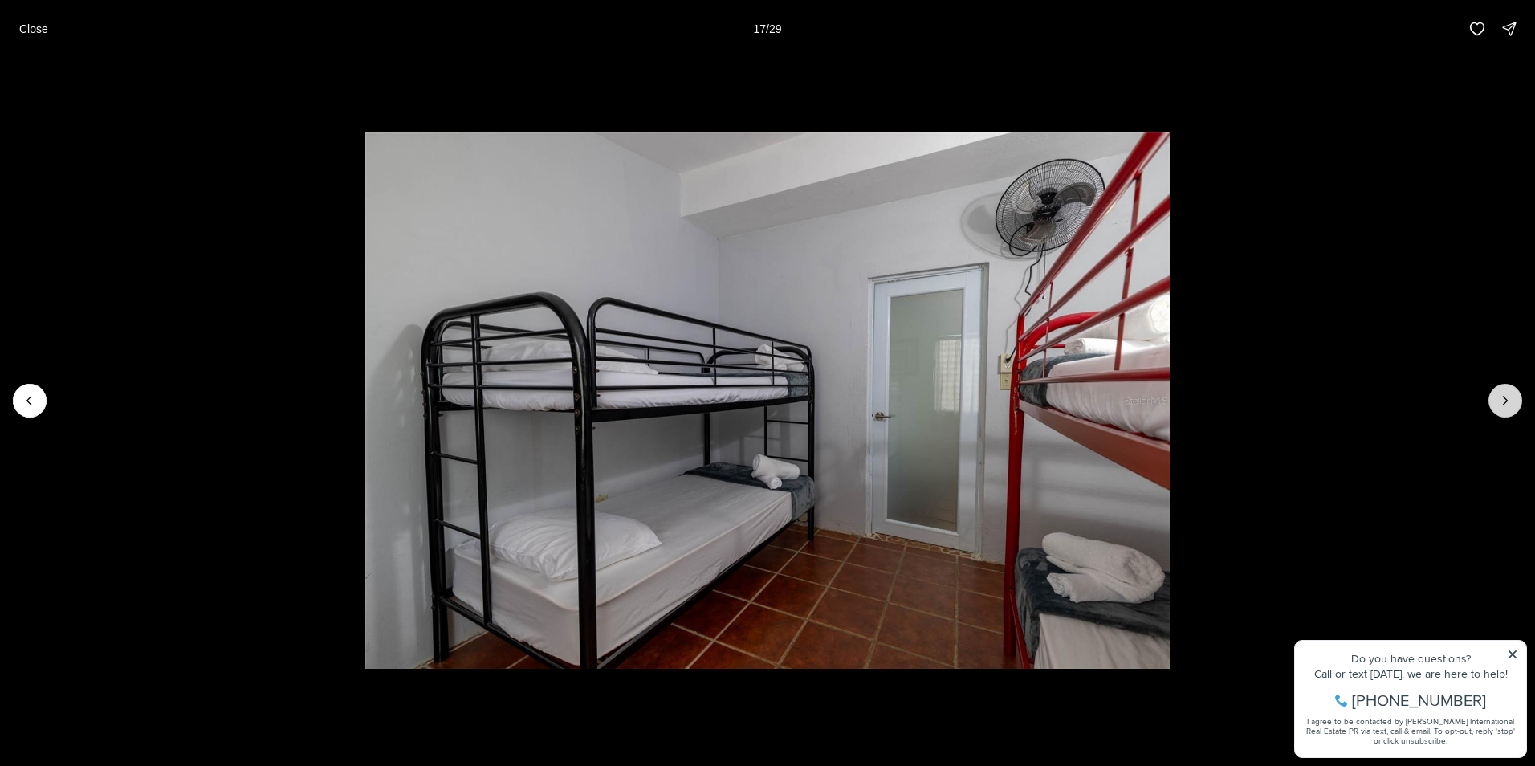
click at [1507, 407] on icon "Next slide" at bounding box center [1505, 401] width 16 height 16
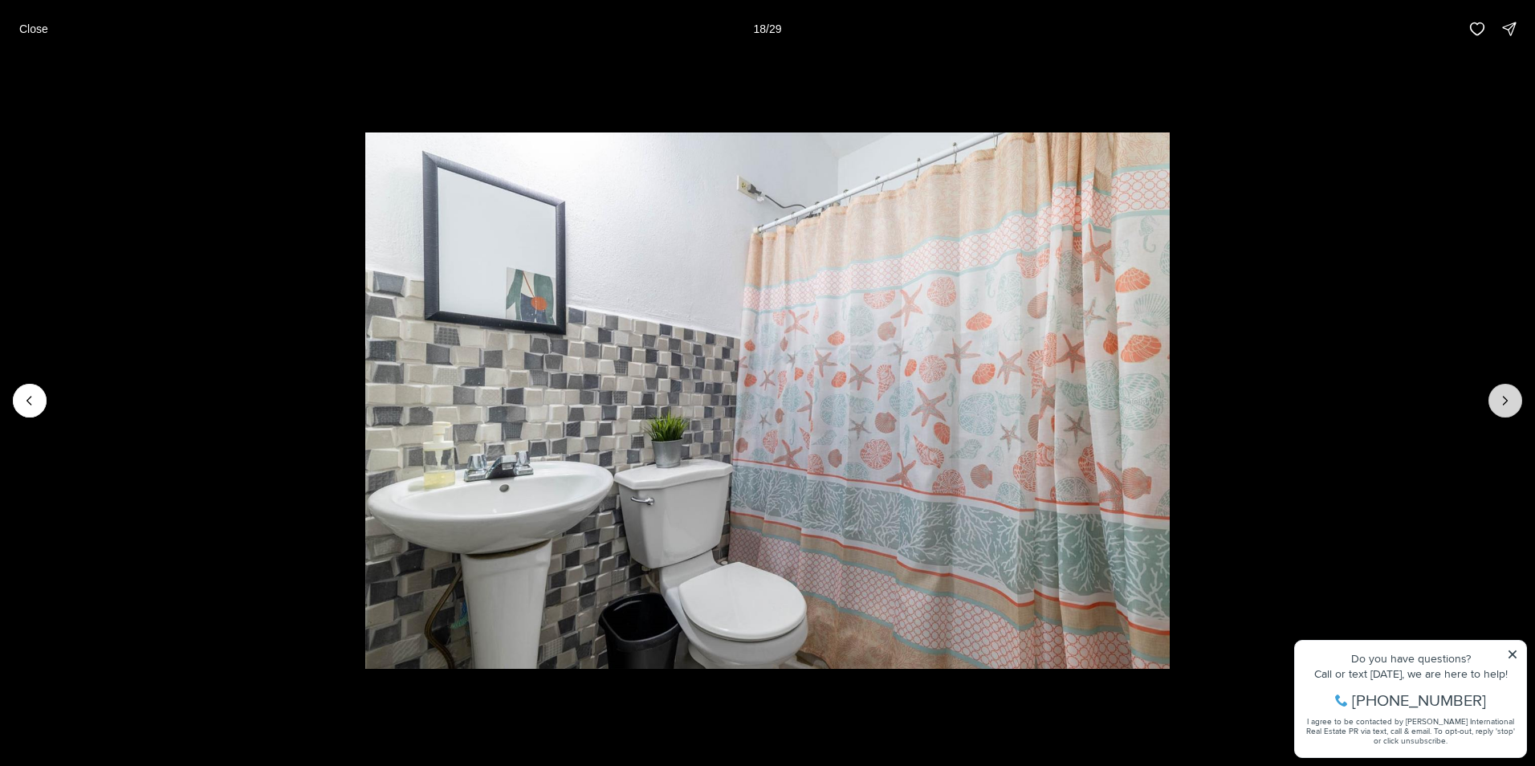
click at [1507, 407] on icon "Next slide" at bounding box center [1505, 401] width 16 height 16
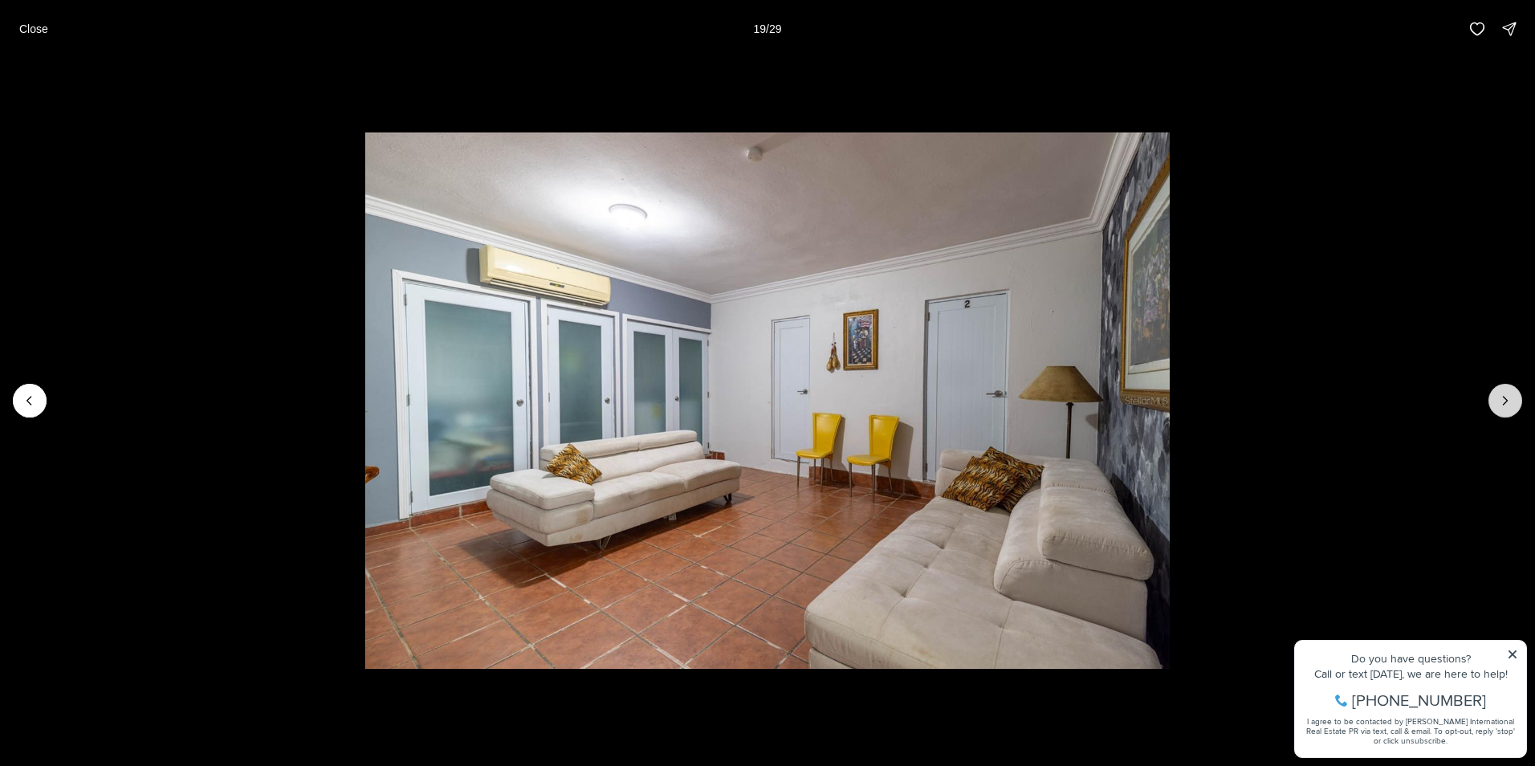
click at [1507, 407] on icon "Next slide" at bounding box center [1505, 401] width 16 height 16
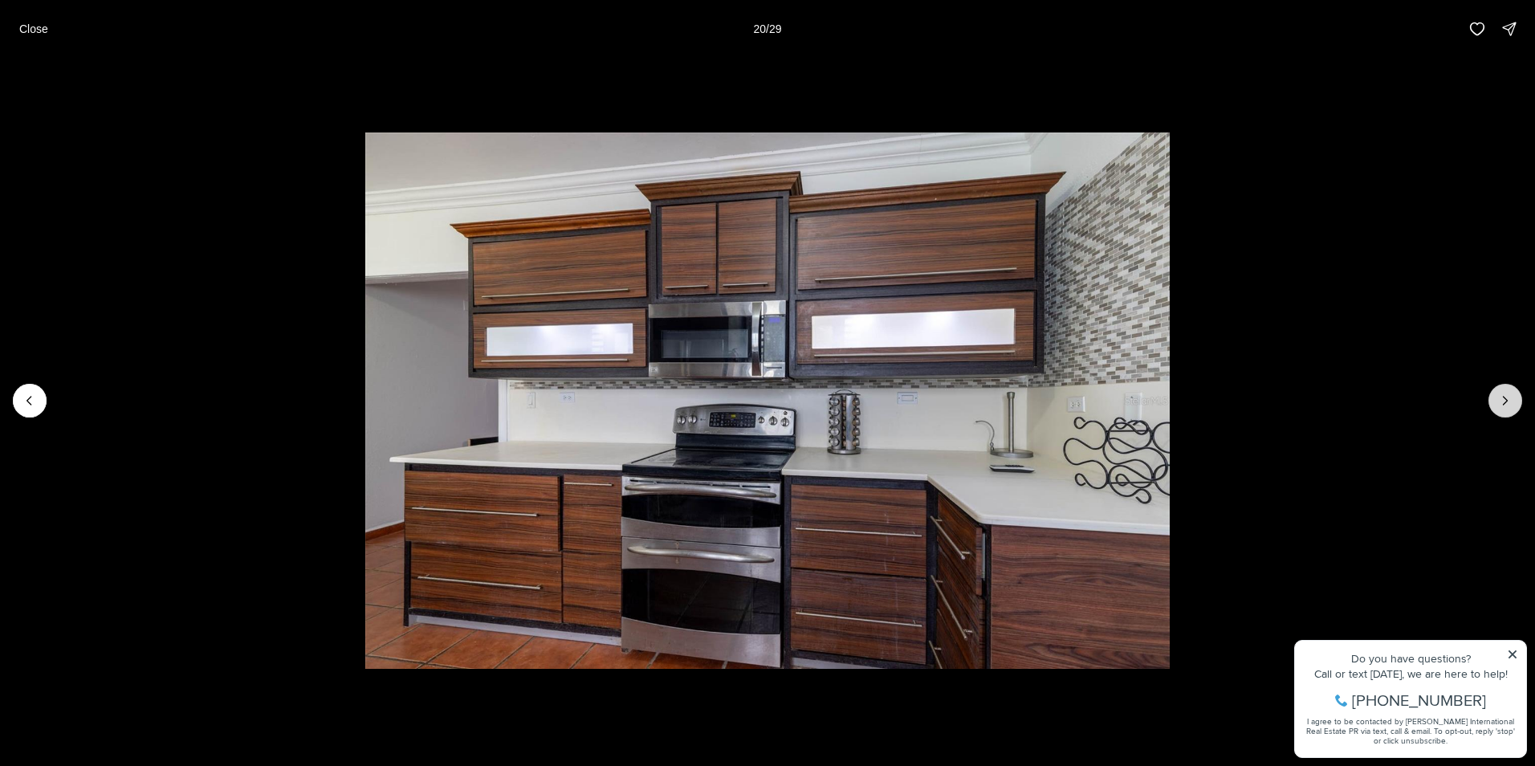
click at [1507, 407] on icon "Next slide" at bounding box center [1505, 401] width 16 height 16
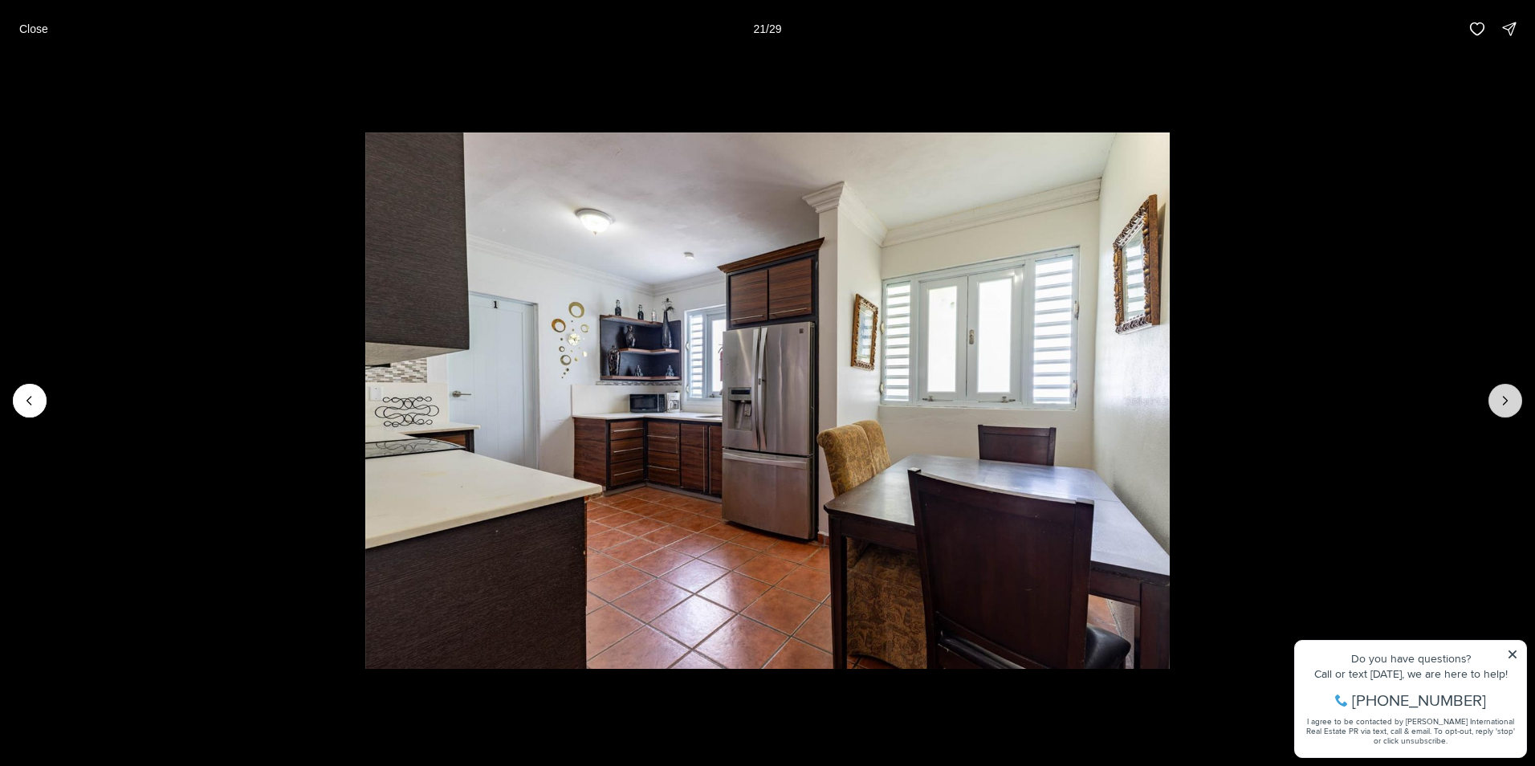
click at [1507, 407] on icon "Next slide" at bounding box center [1505, 401] width 16 height 16
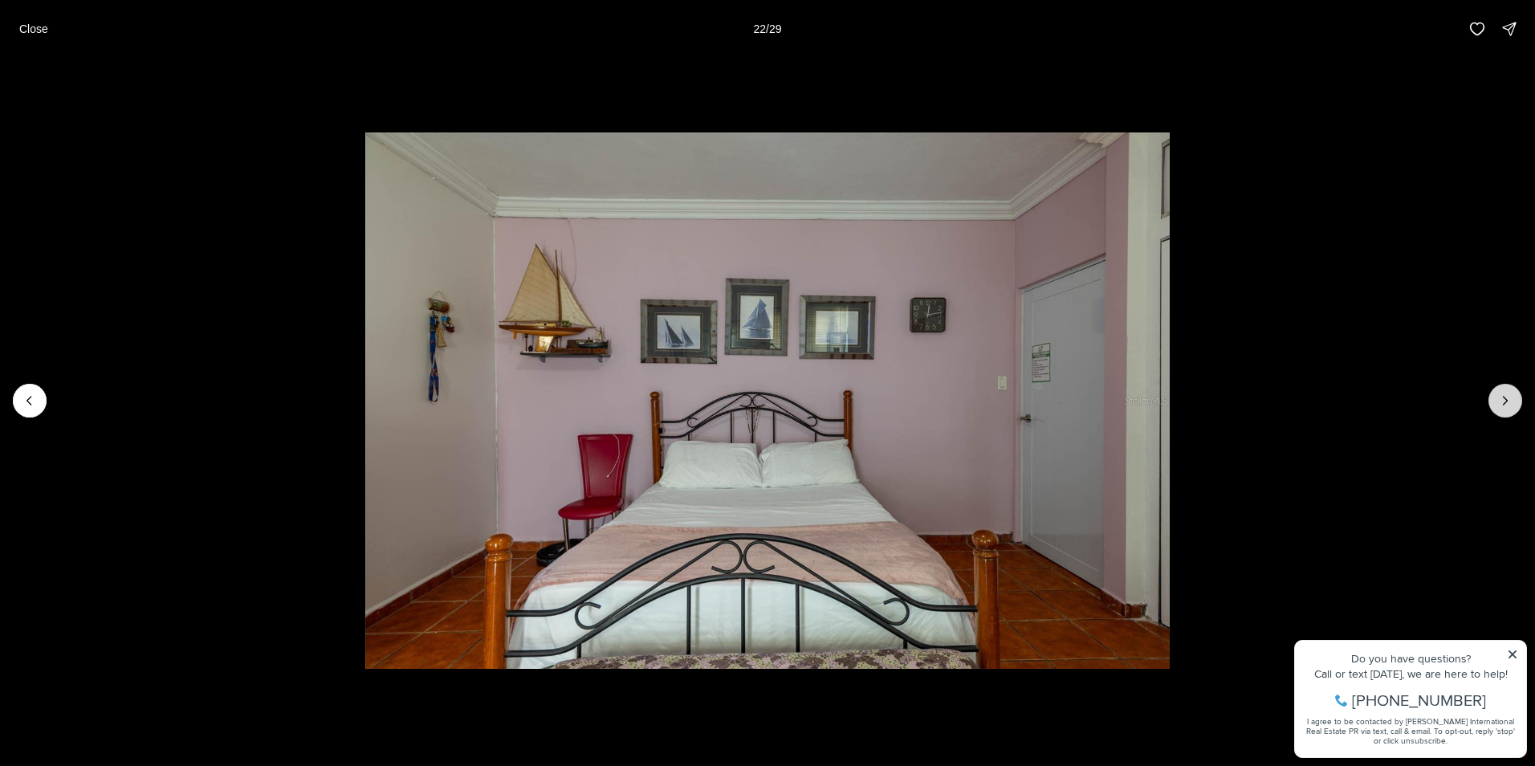
click at [1507, 407] on icon "Next slide" at bounding box center [1505, 401] width 16 height 16
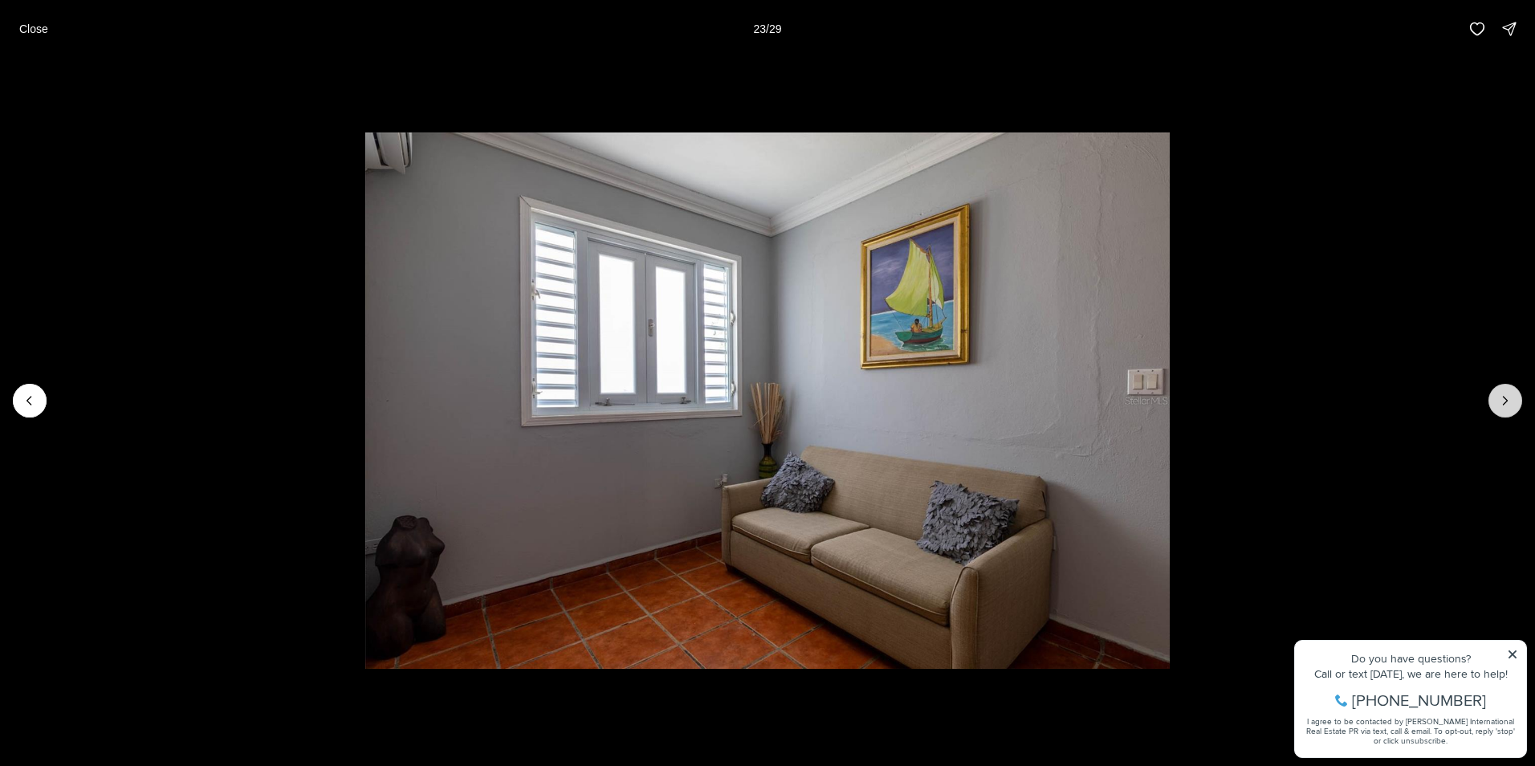
click at [1507, 407] on icon "Next slide" at bounding box center [1505, 401] width 16 height 16
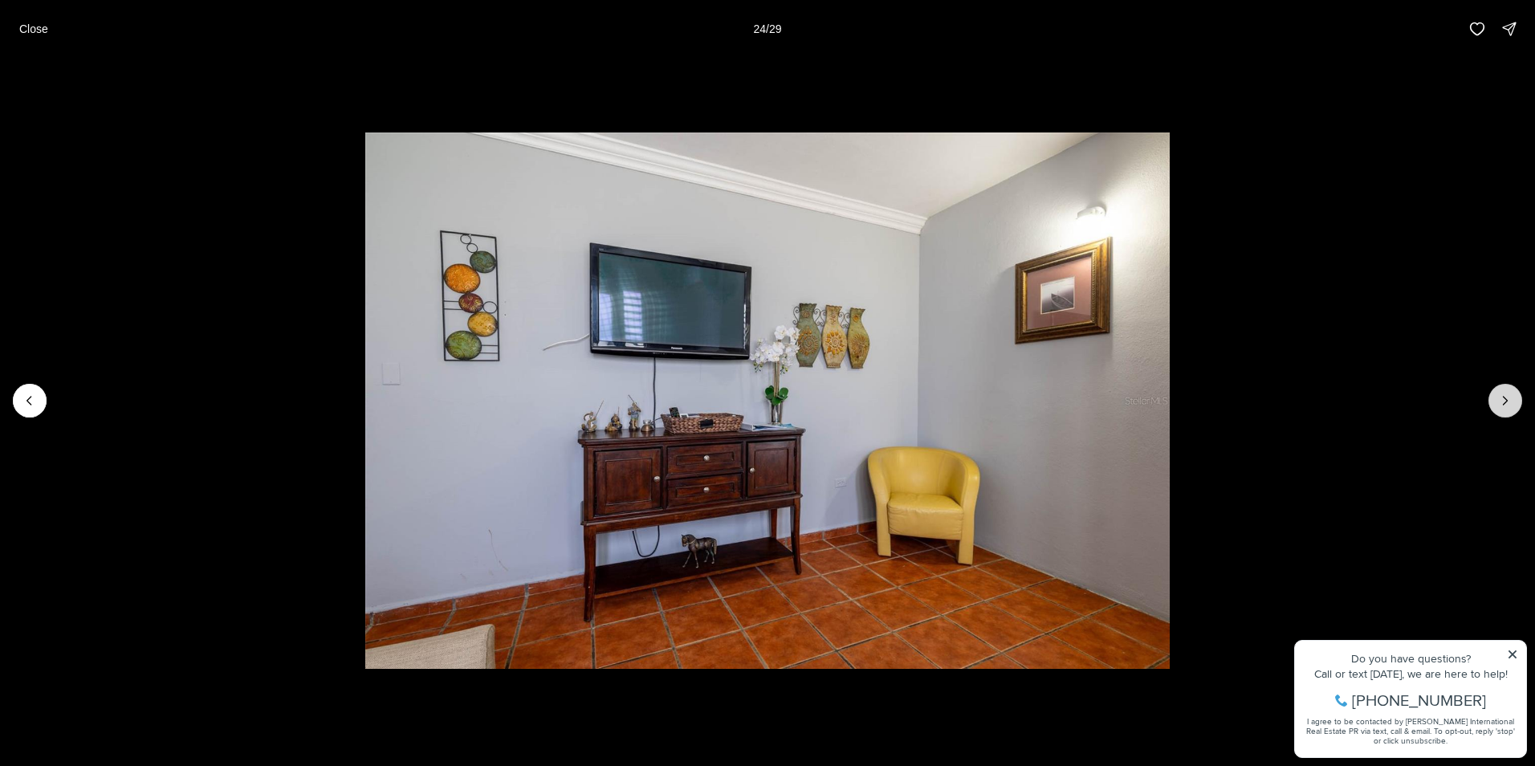
click at [1507, 407] on icon "Next slide" at bounding box center [1505, 401] width 16 height 16
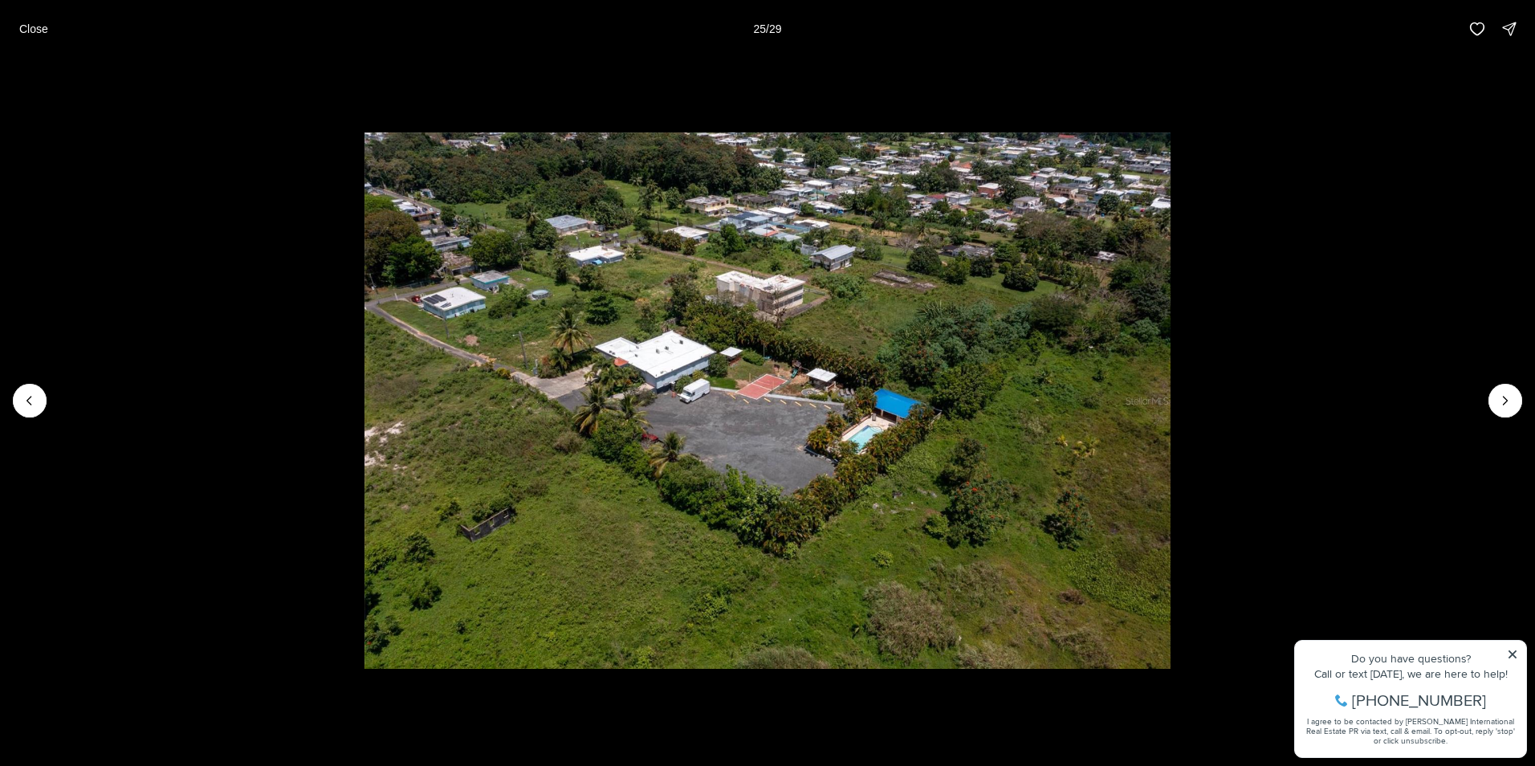
click at [1360, 331] on li "25 of 29" at bounding box center [767, 401] width 1535 height 686
click at [29, 26] on p "Close" at bounding box center [33, 28] width 29 height 13
